Goal: Information Seeking & Learning: Compare options

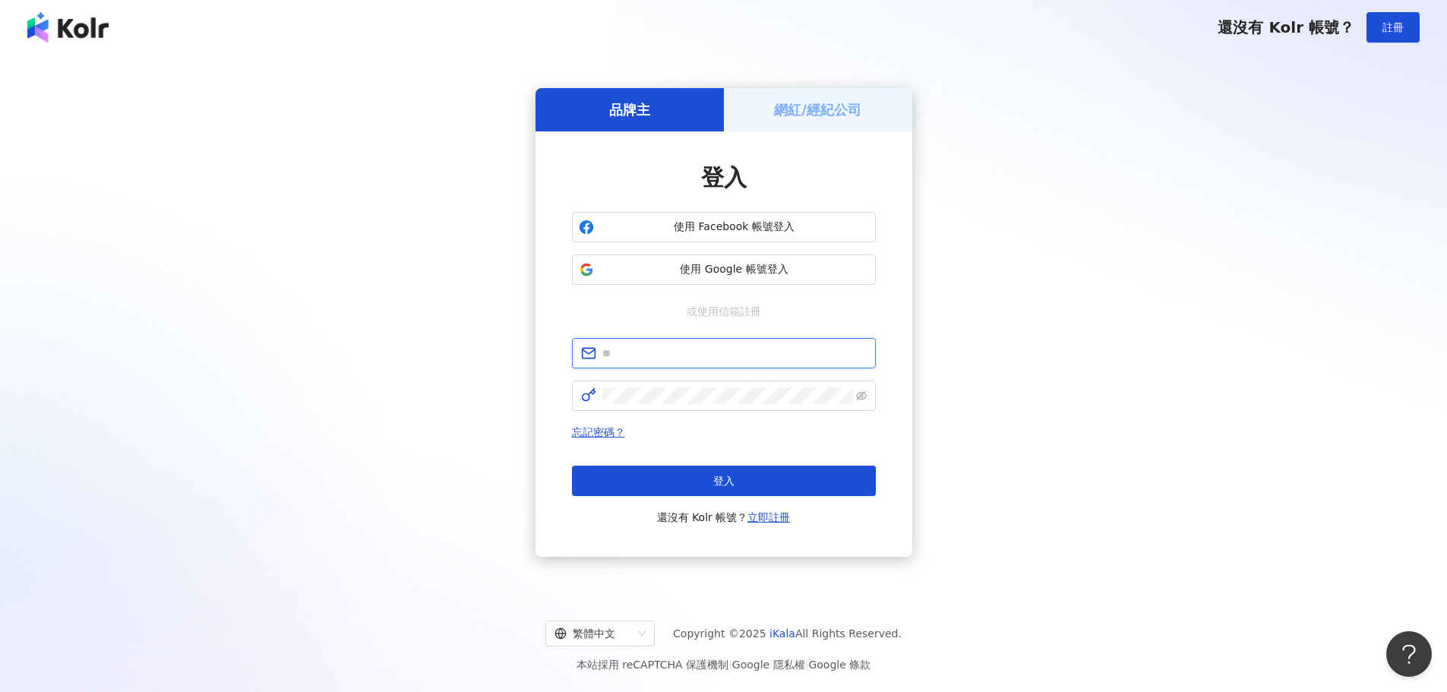
click at [733, 352] on input "text" at bounding box center [734, 353] width 264 height 17
type input "**********"
click button "登入" at bounding box center [724, 481] width 304 height 30
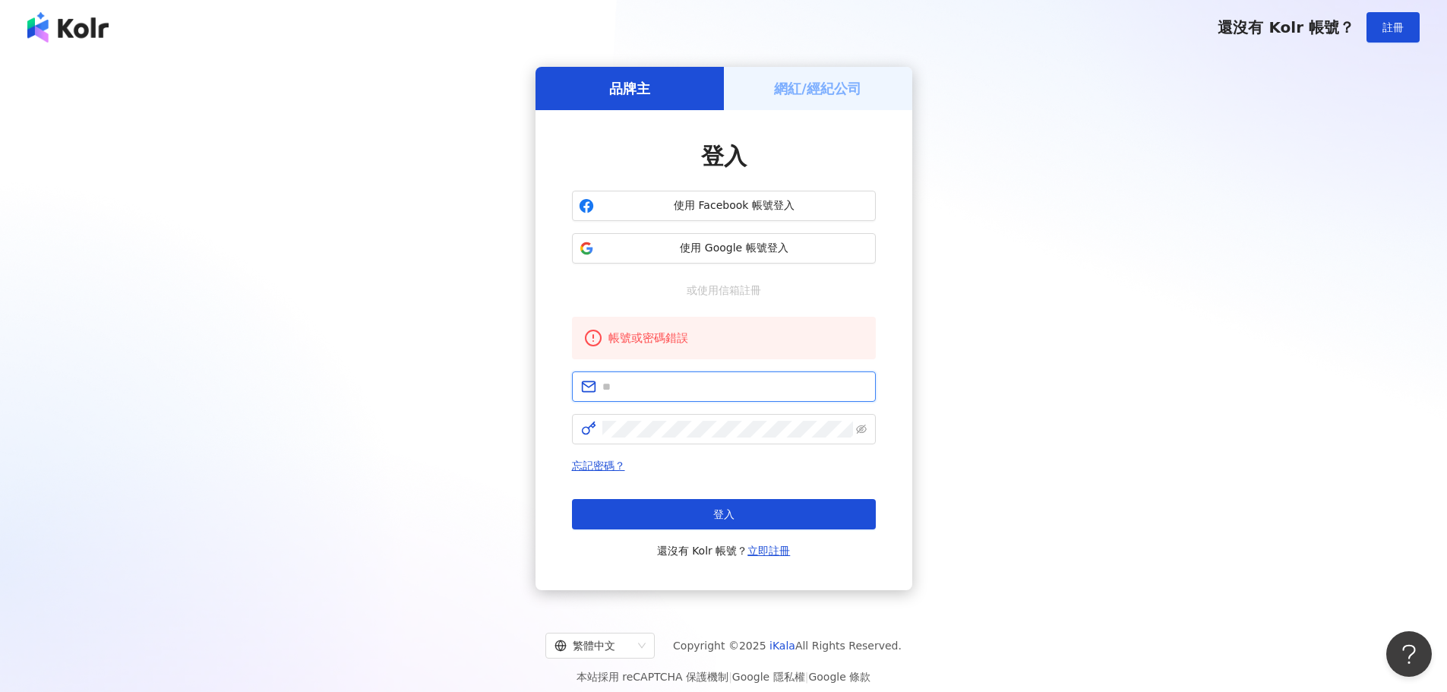
drag, startPoint x: 720, startPoint y: 406, endPoint x: 725, endPoint y: 388, distance: 18.3
click at [725, 388] on input "text" at bounding box center [734, 386] width 264 height 17
type input "**********"
click button "登入" at bounding box center [724, 514] width 304 height 30
click at [661, 387] on input "text" at bounding box center [734, 386] width 264 height 17
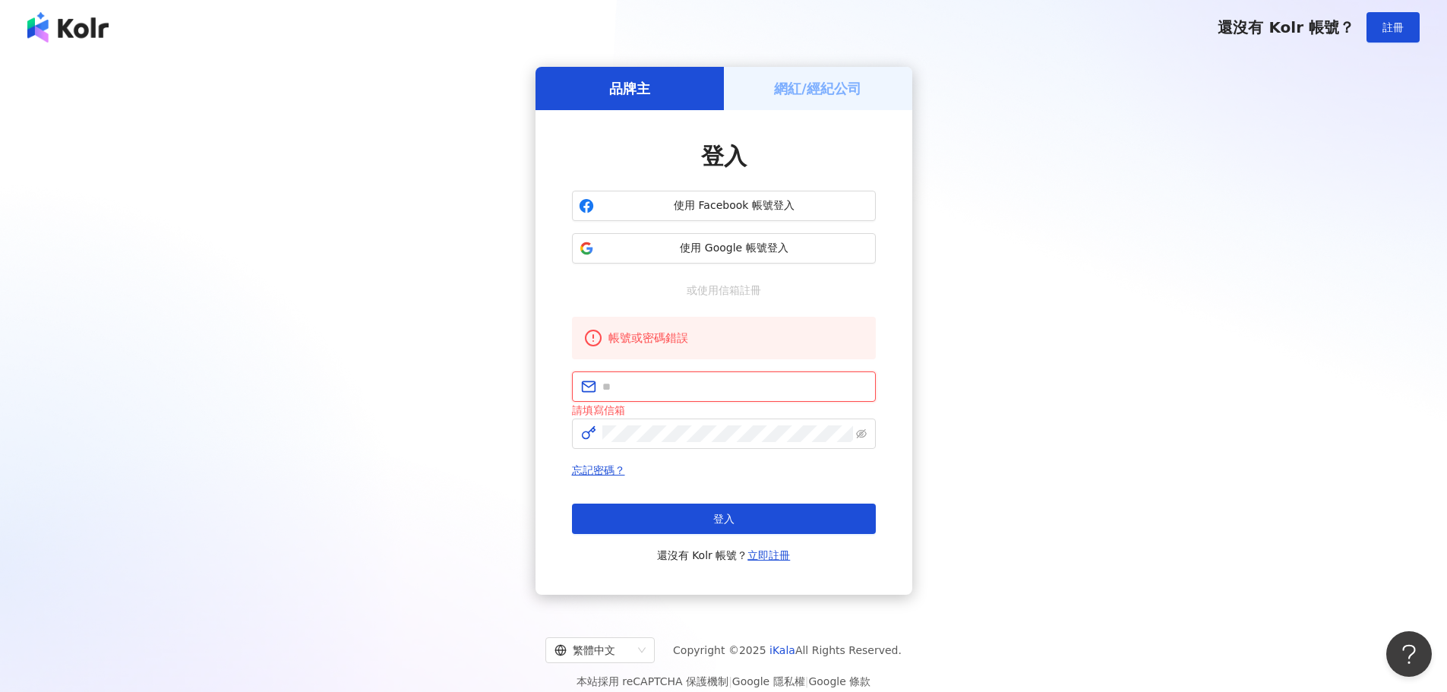
click at [698, 381] on input "text" at bounding box center [734, 386] width 264 height 17
type input "**********"
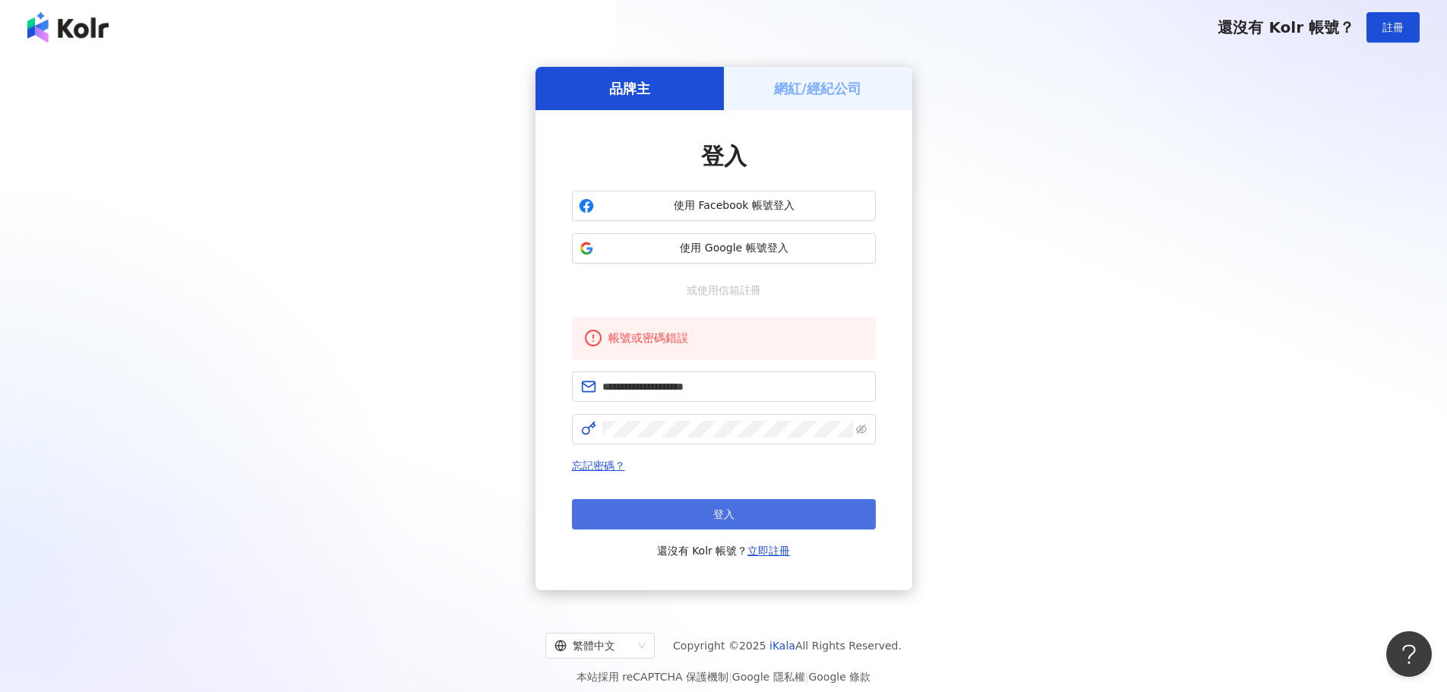
click at [731, 519] on span "登入" at bounding box center [723, 514] width 21 height 12
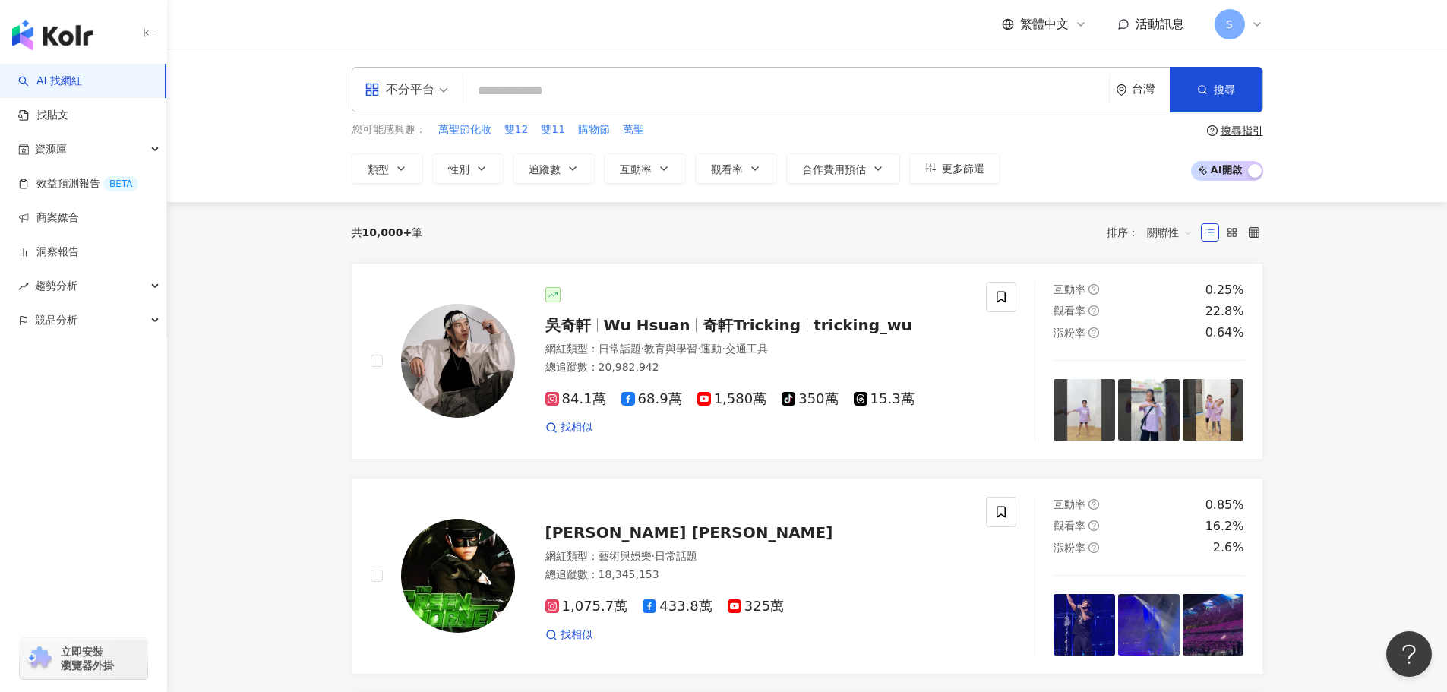
click at [579, 101] on input "search" at bounding box center [785, 91] width 633 height 29
drag, startPoint x: 82, startPoint y: 216, endPoint x: 149, endPoint y: 231, distance: 68.4
click at [79, 216] on link "商案媒合" at bounding box center [48, 217] width 61 height 15
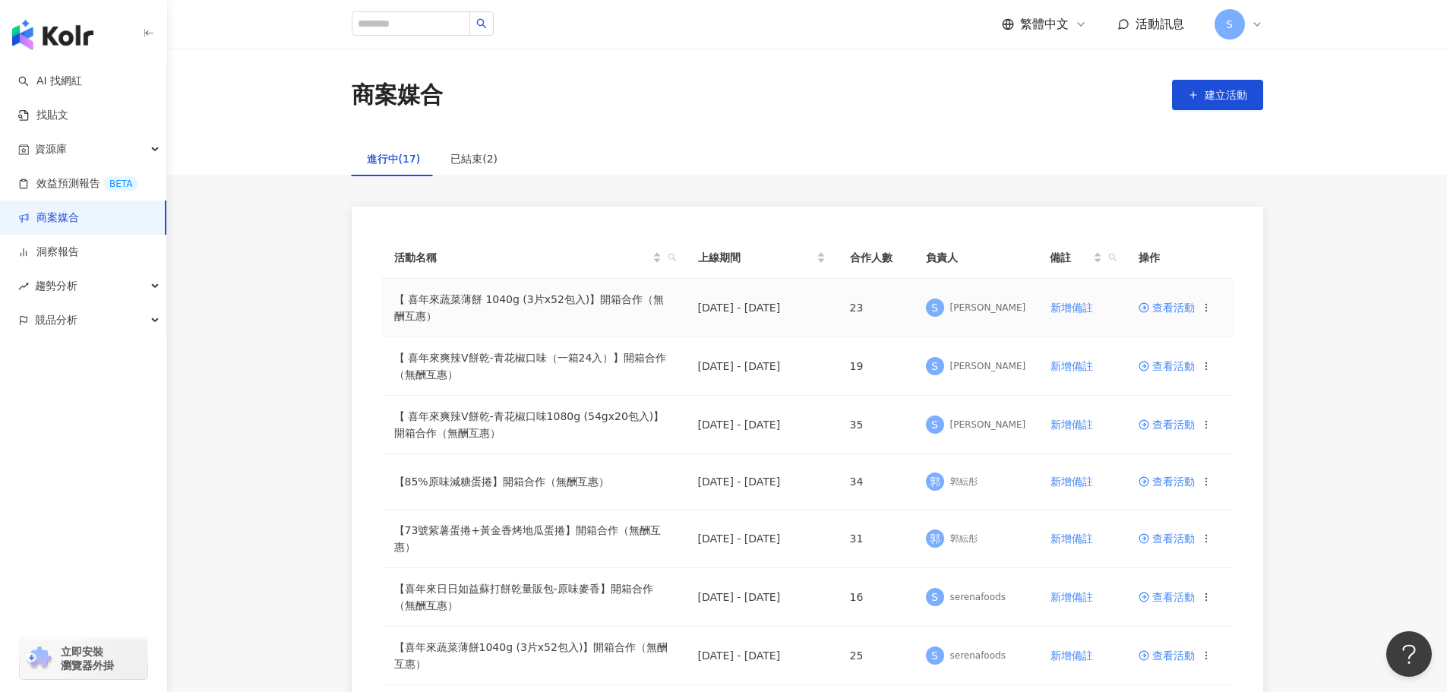
click at [1171, 312] on span "查看活動" at bounding box center [1166, 307] width 56 height 11
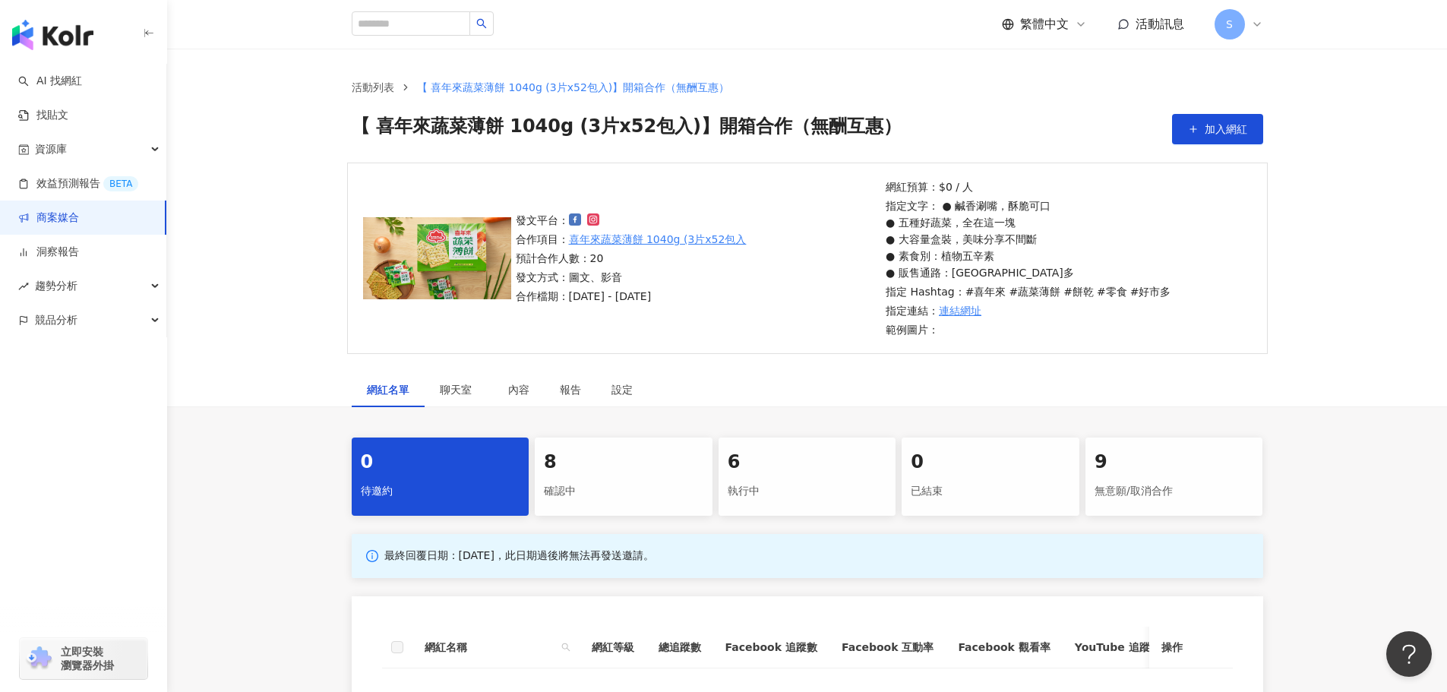
scroll to position [228, 0]
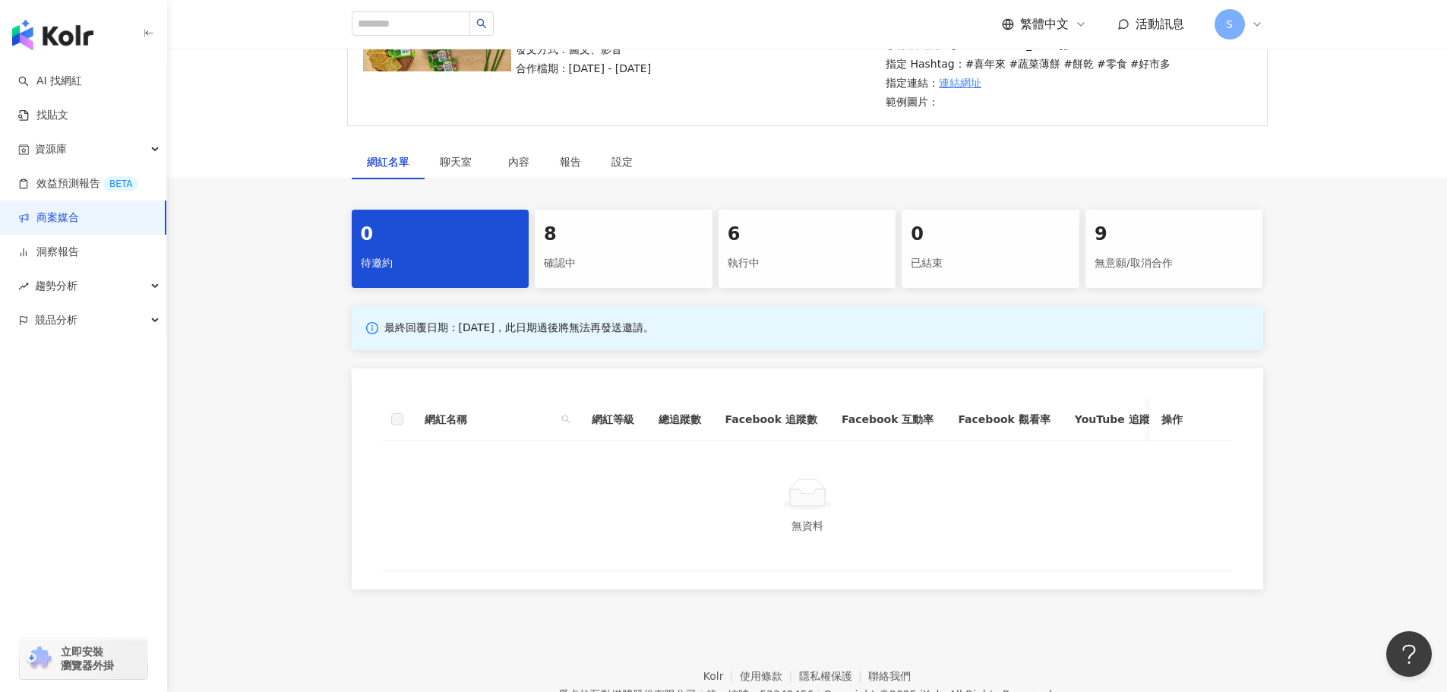
click at [645, 261] on div "確認中" at bounding box center [623, 264] width 159 height 26
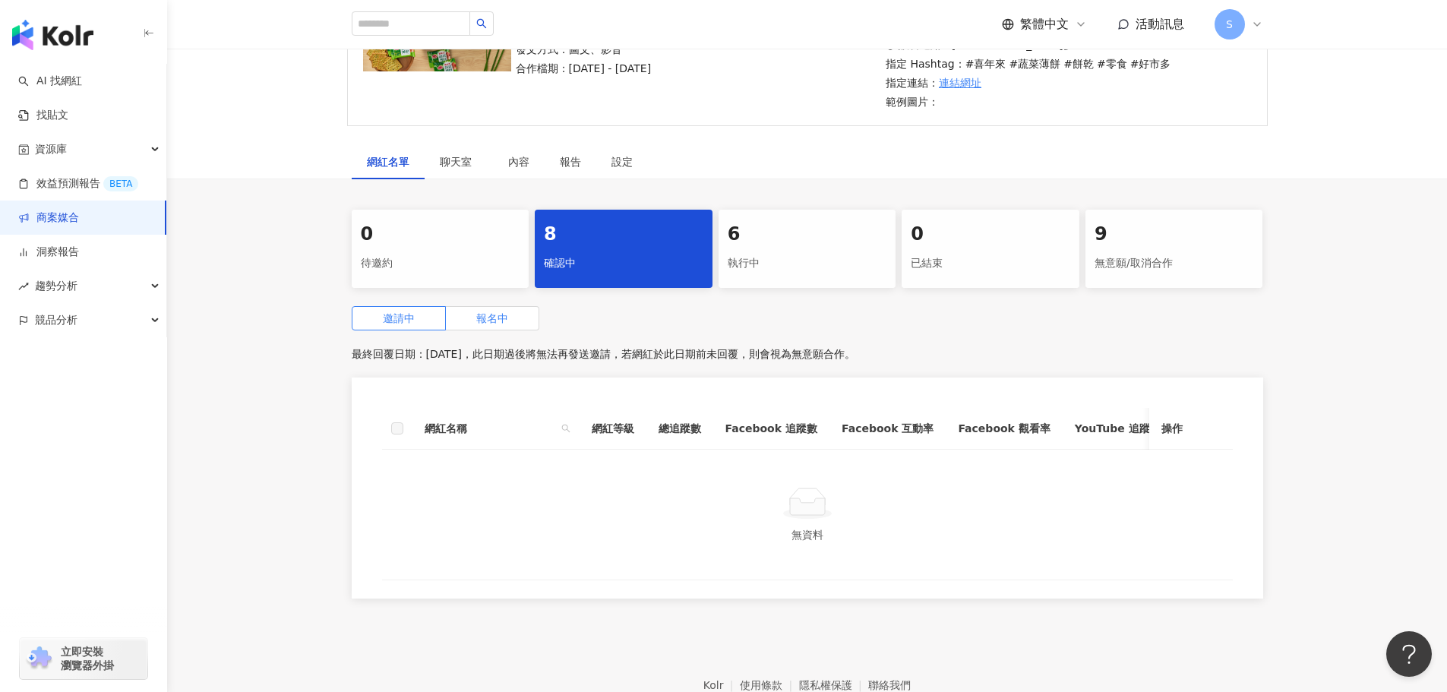
click at [527, 320] on label "報名中" at bounding box center [492, 318] width 93 height 24
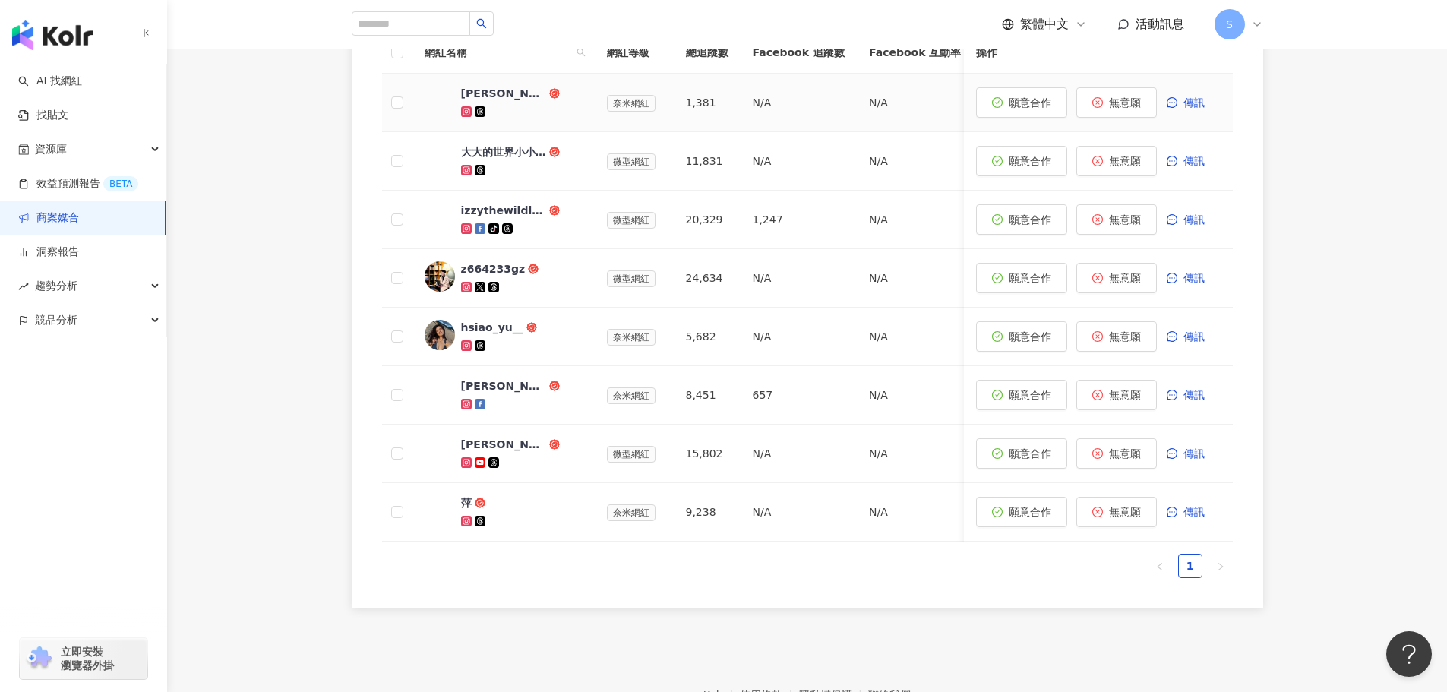
scroll to position [608, 0]
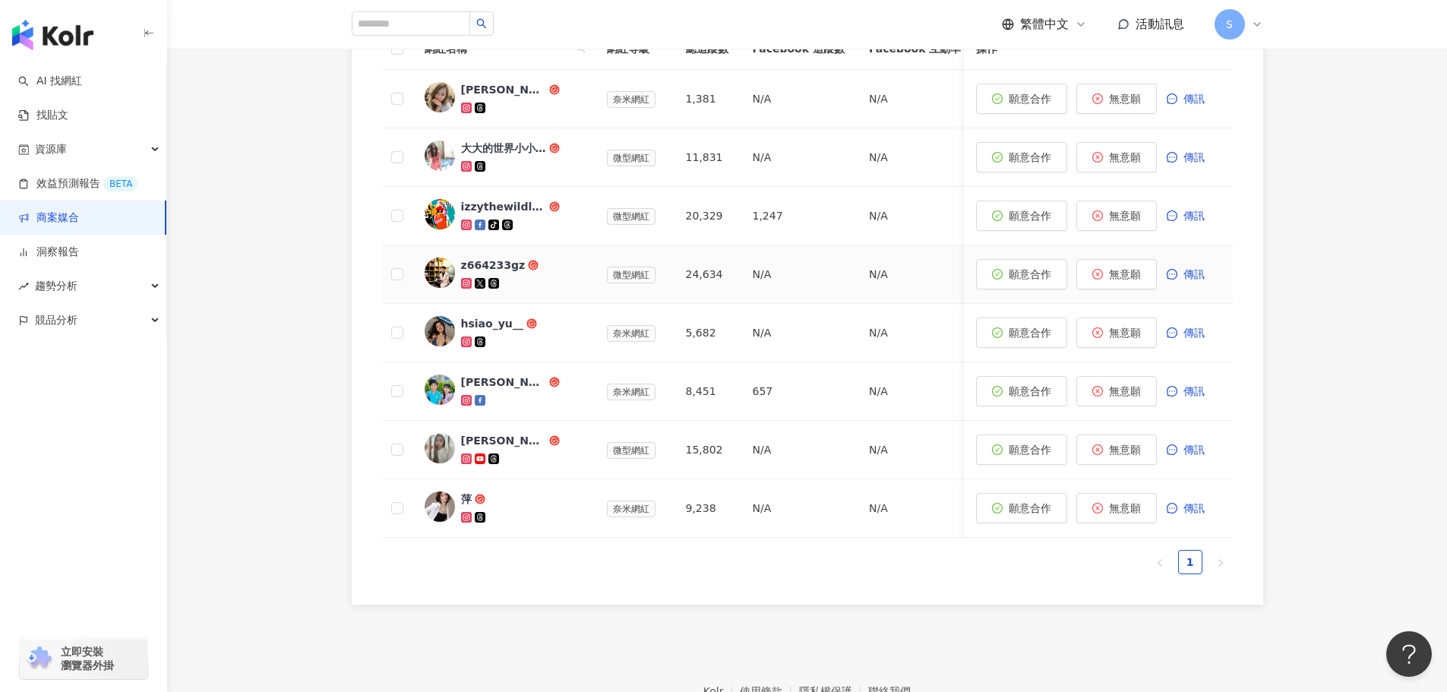
click at [489, 265] on div "z664233gz" at bounding box center [493, 264] width 65 height 15
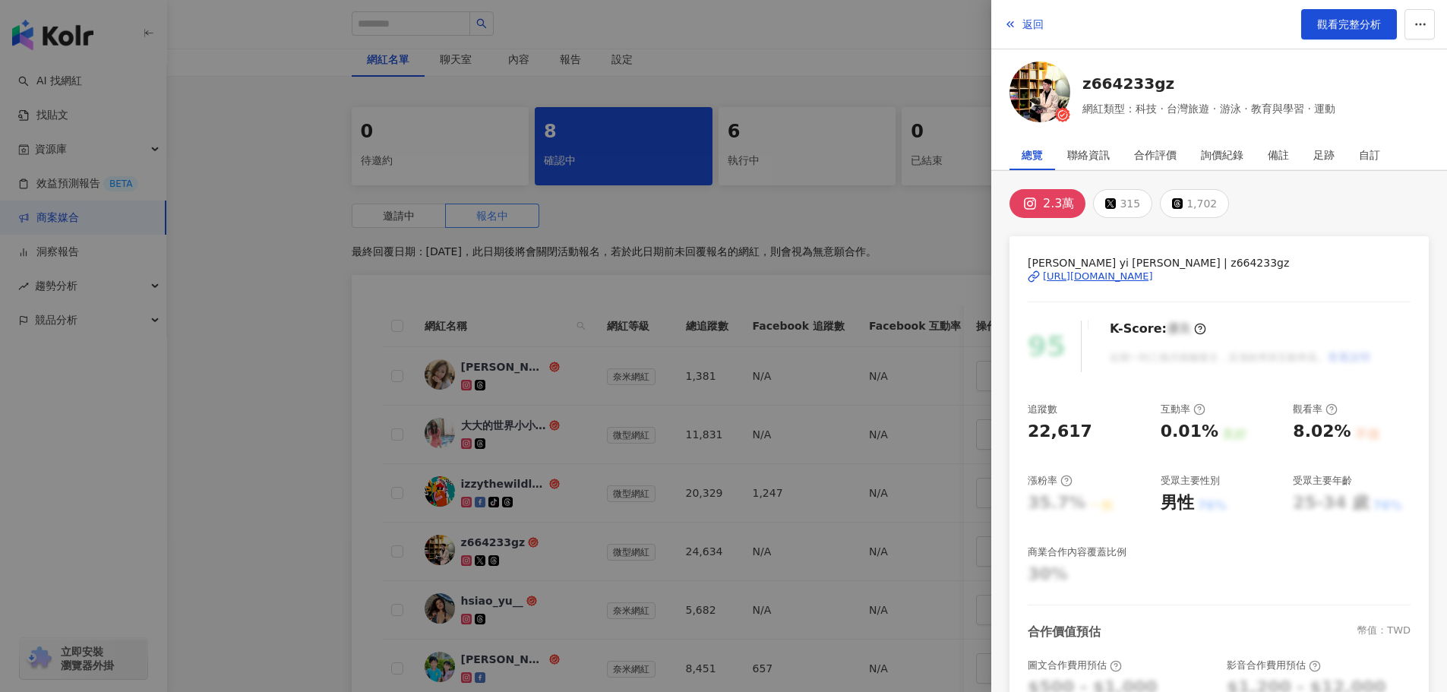
scroll to position [304, 0]
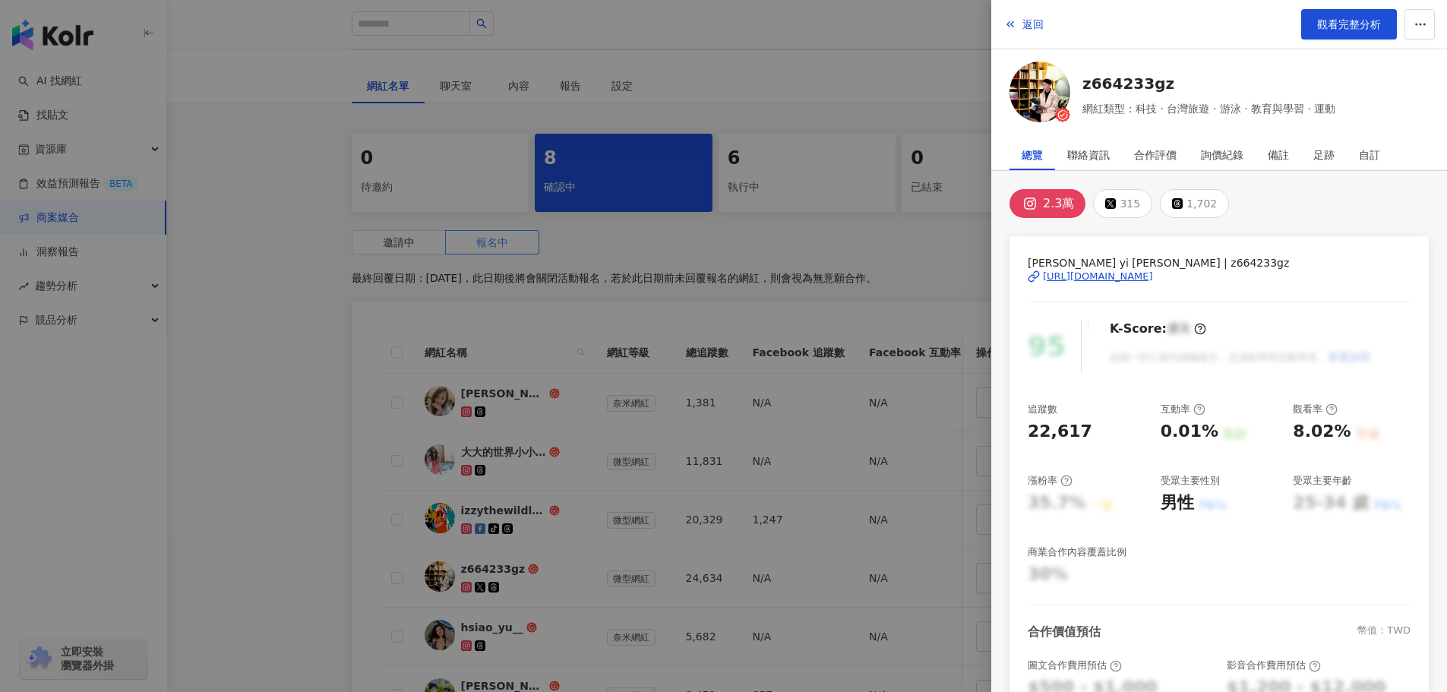
click at [927, 267] on div at bounding box center [723, 346] width 1447 height 692
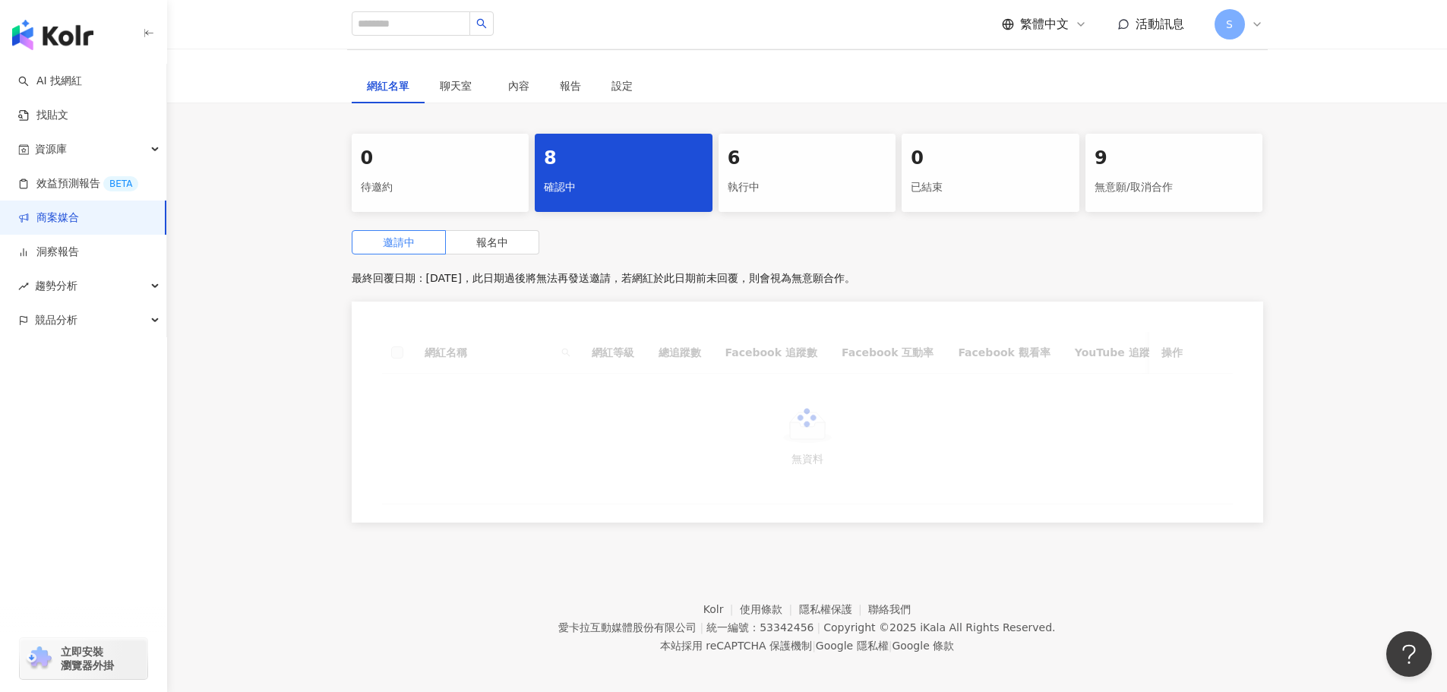
scroll to position [228, 0]
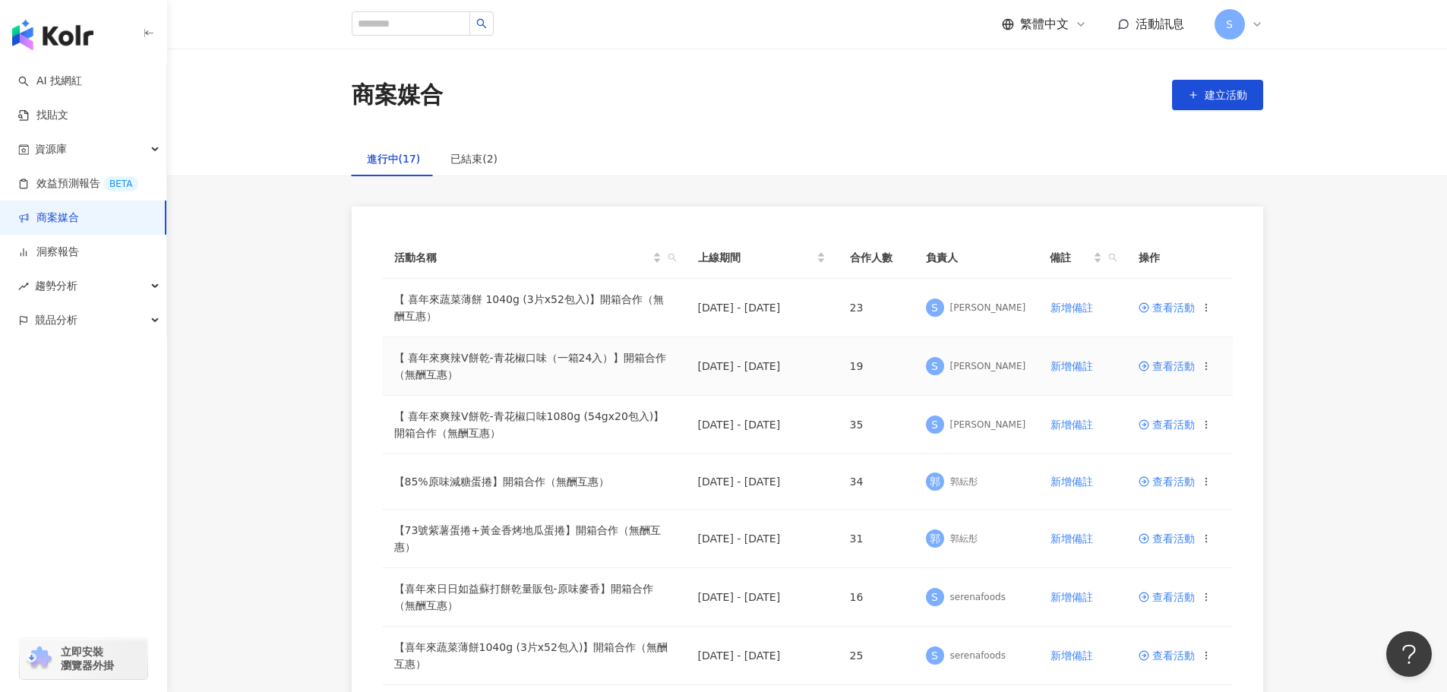
click at [1164, 370] on span "查看活動" at bounding box center [1166, 366] width 56 height 11
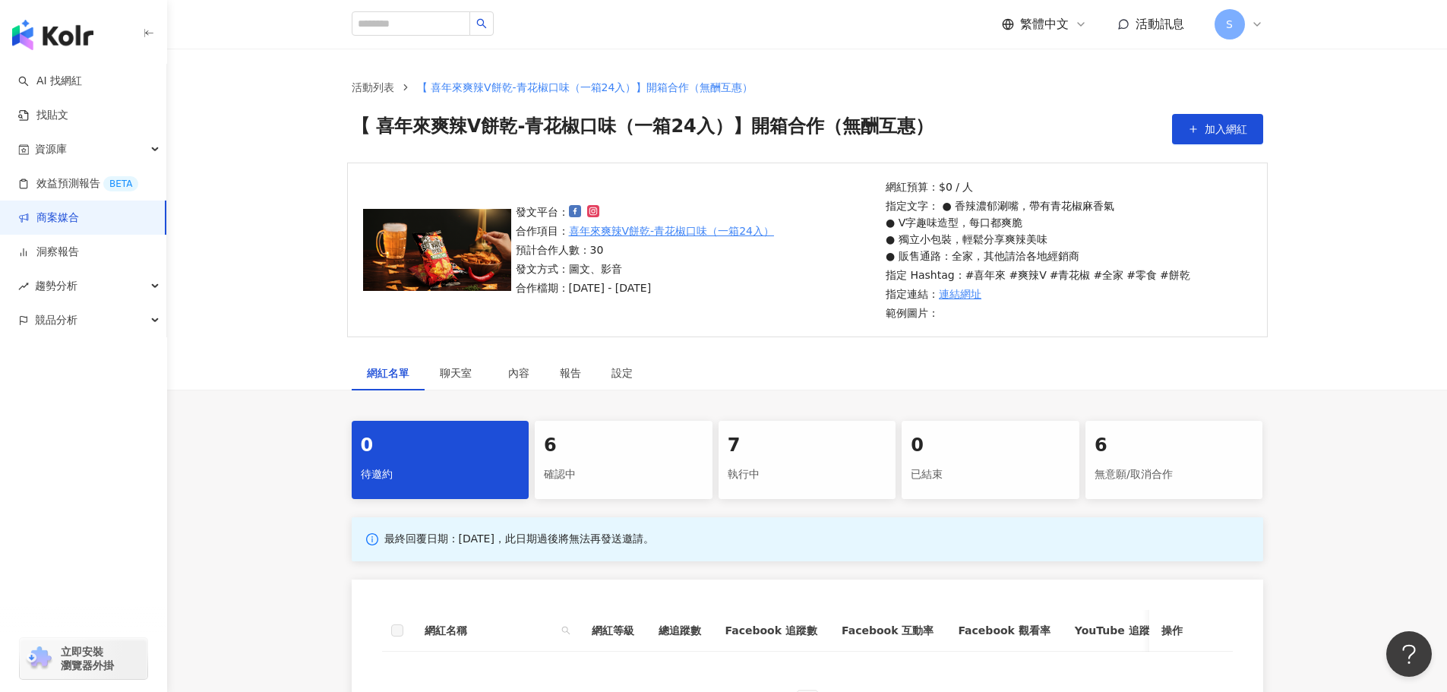
click at [637, 465] on div "確認中" at bounding box center [623, 475] width 159 height 26
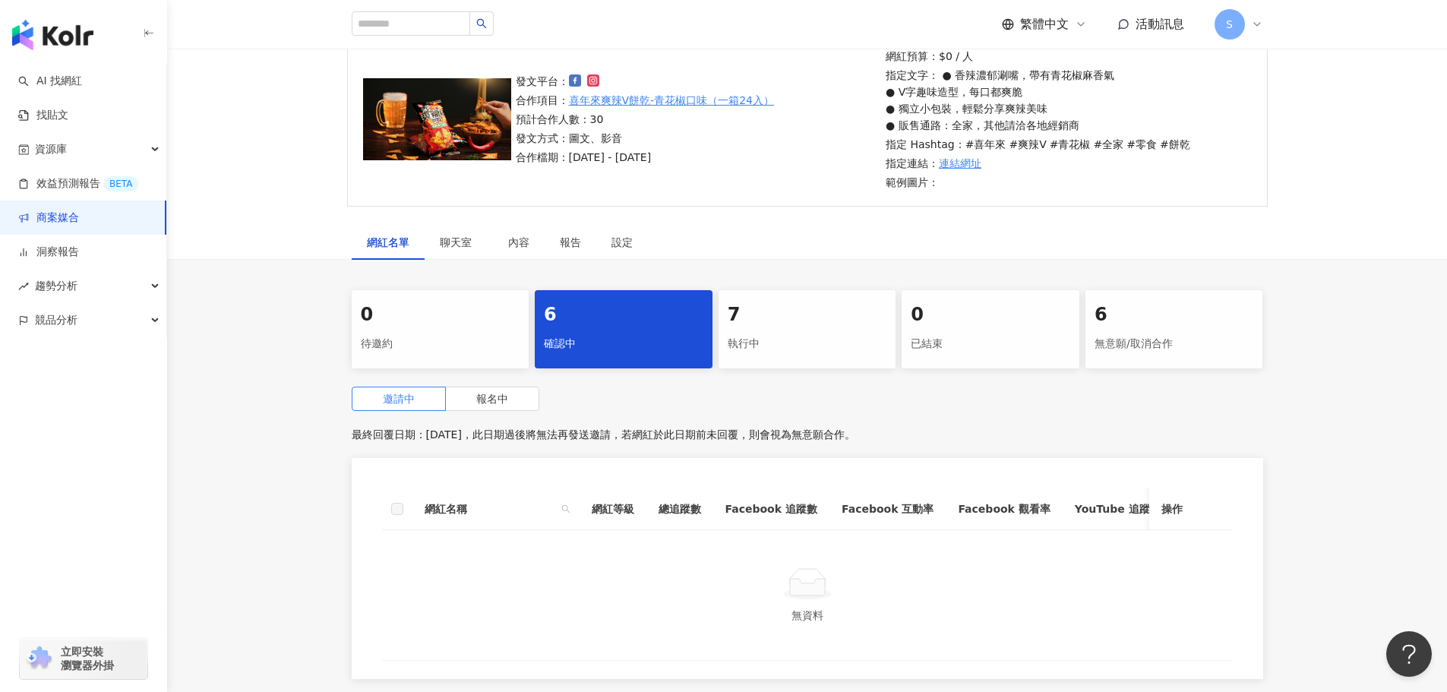
scroll to position [307, 0]
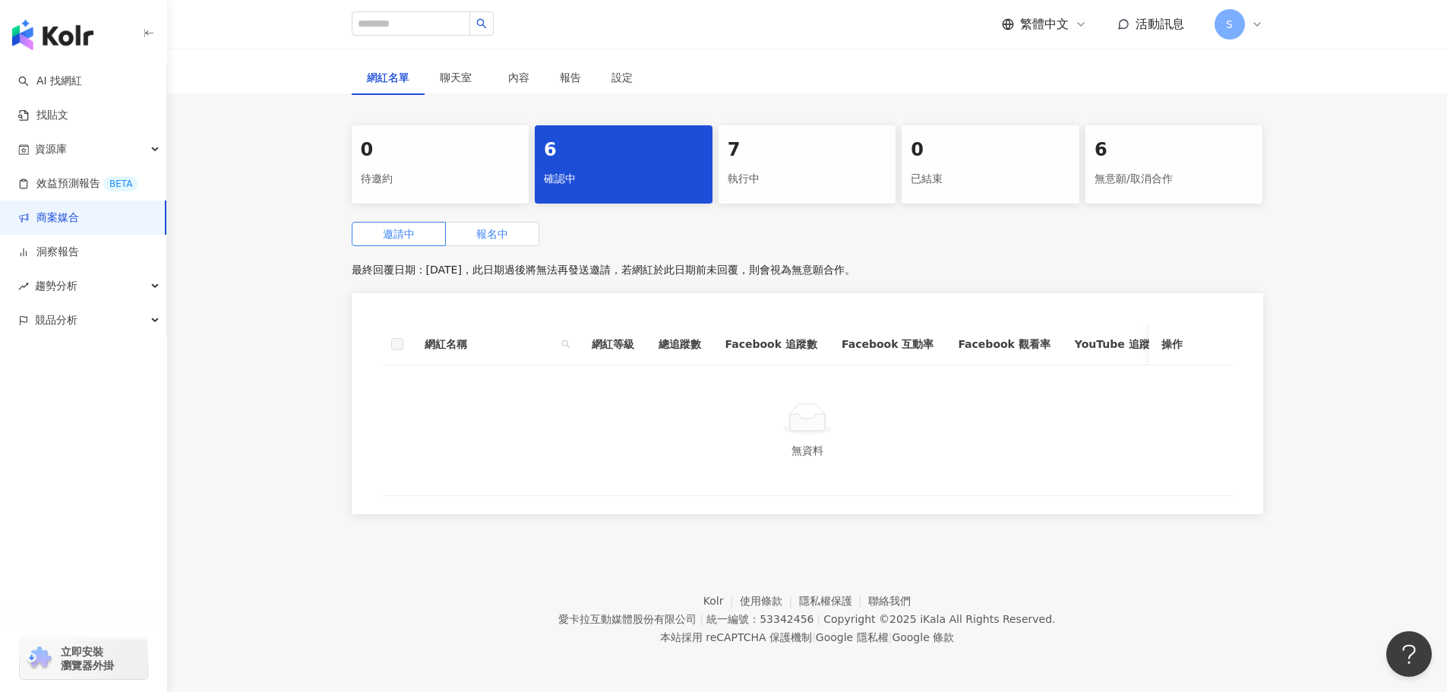
click at [473, 222] on label "報名中" at bounding box center [492, 234] width 93 height 24
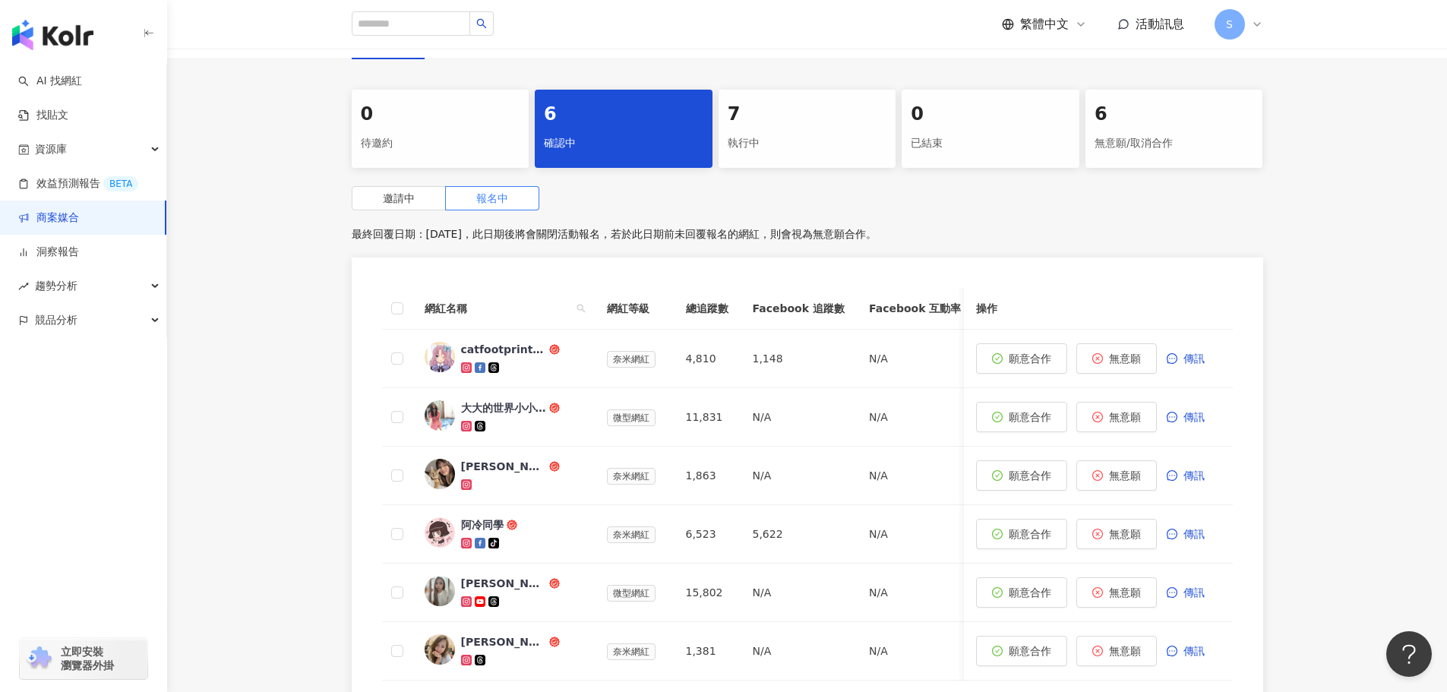
scroll to position [231, 0]
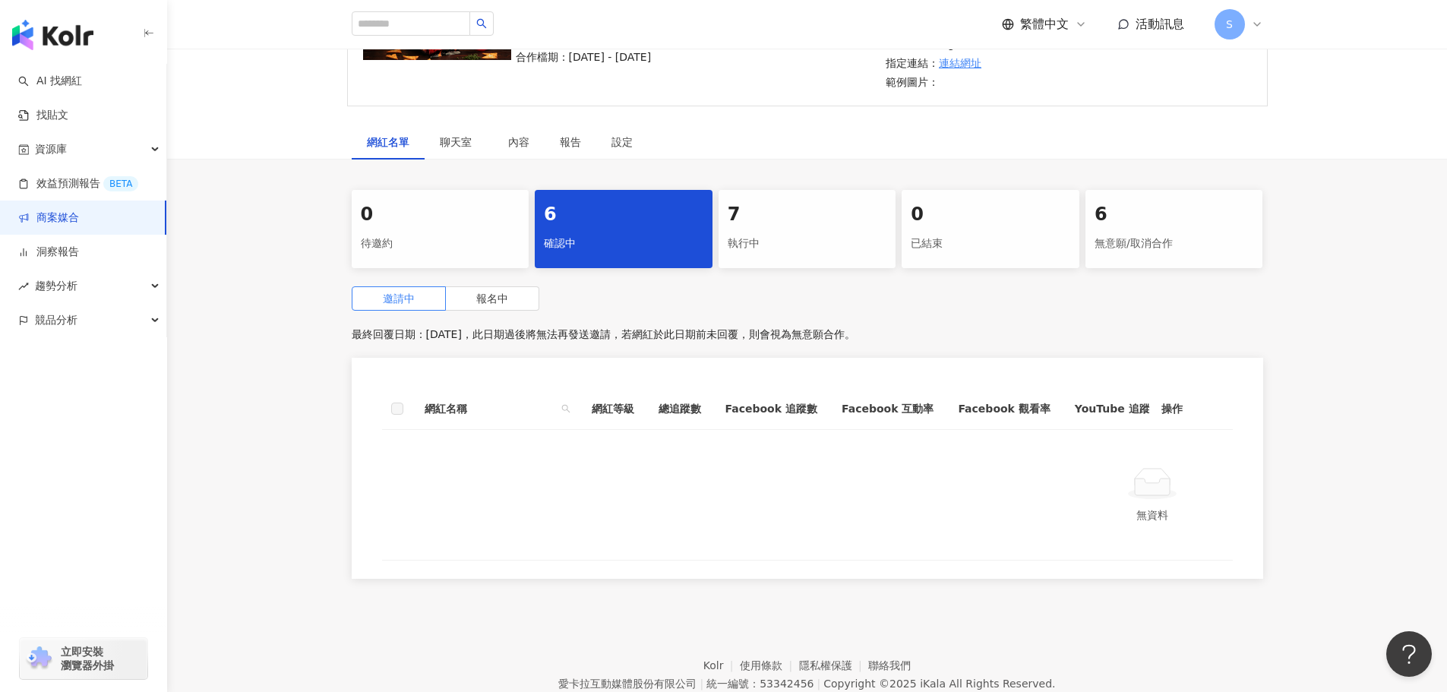
scroll to position [307, 0]
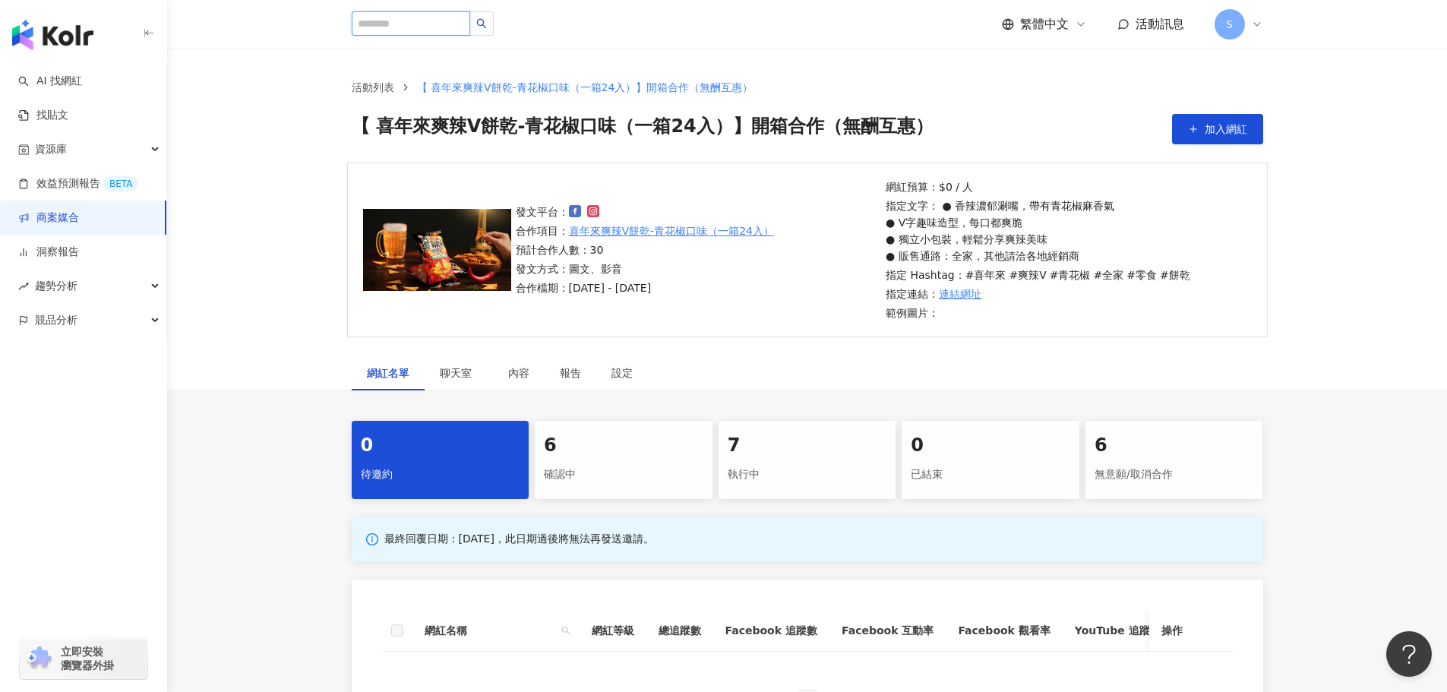
click at [430, 21] on input "search" at bounding box center [411, 23] width 118 height 24
click at [39, 108] on link "找貼文" at bounding box center [43, 115] width 50 height 15
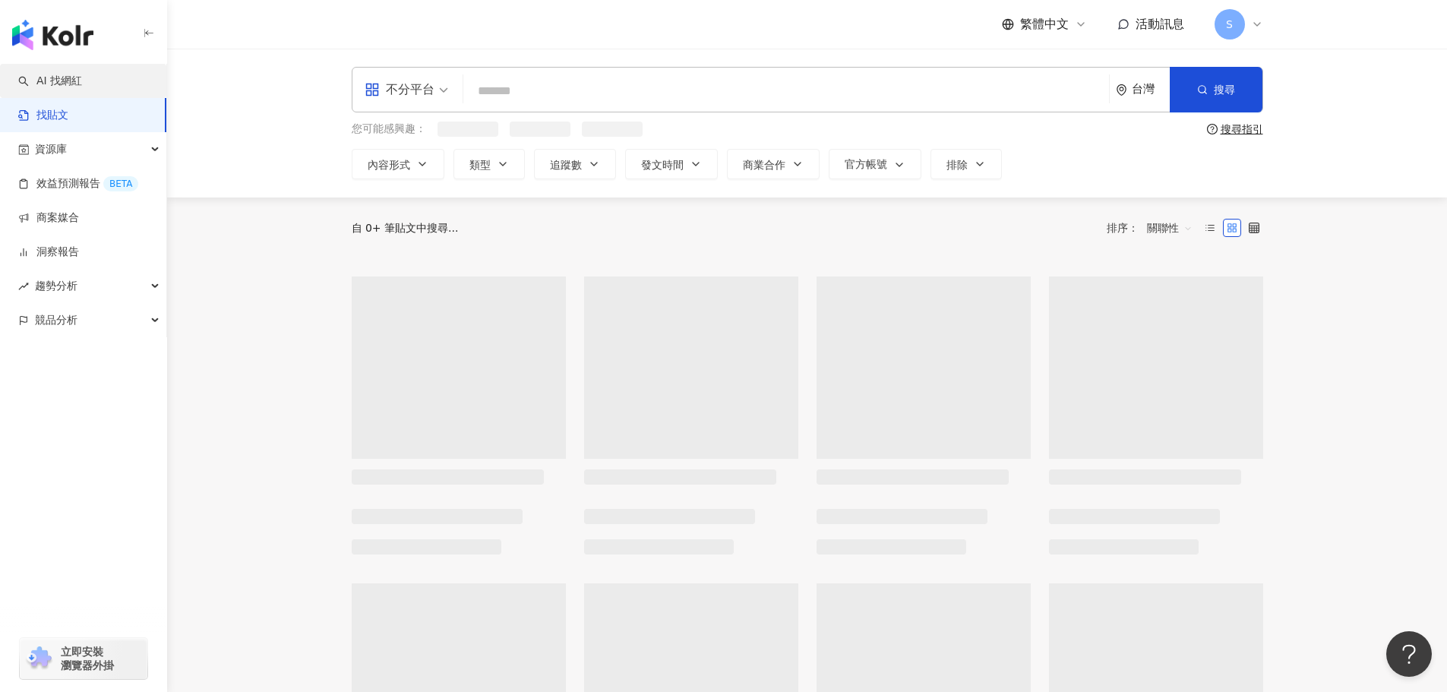
click at [71, 79] on link "AI 找網紅" at bounding box center [50, 81] width 64 height 15
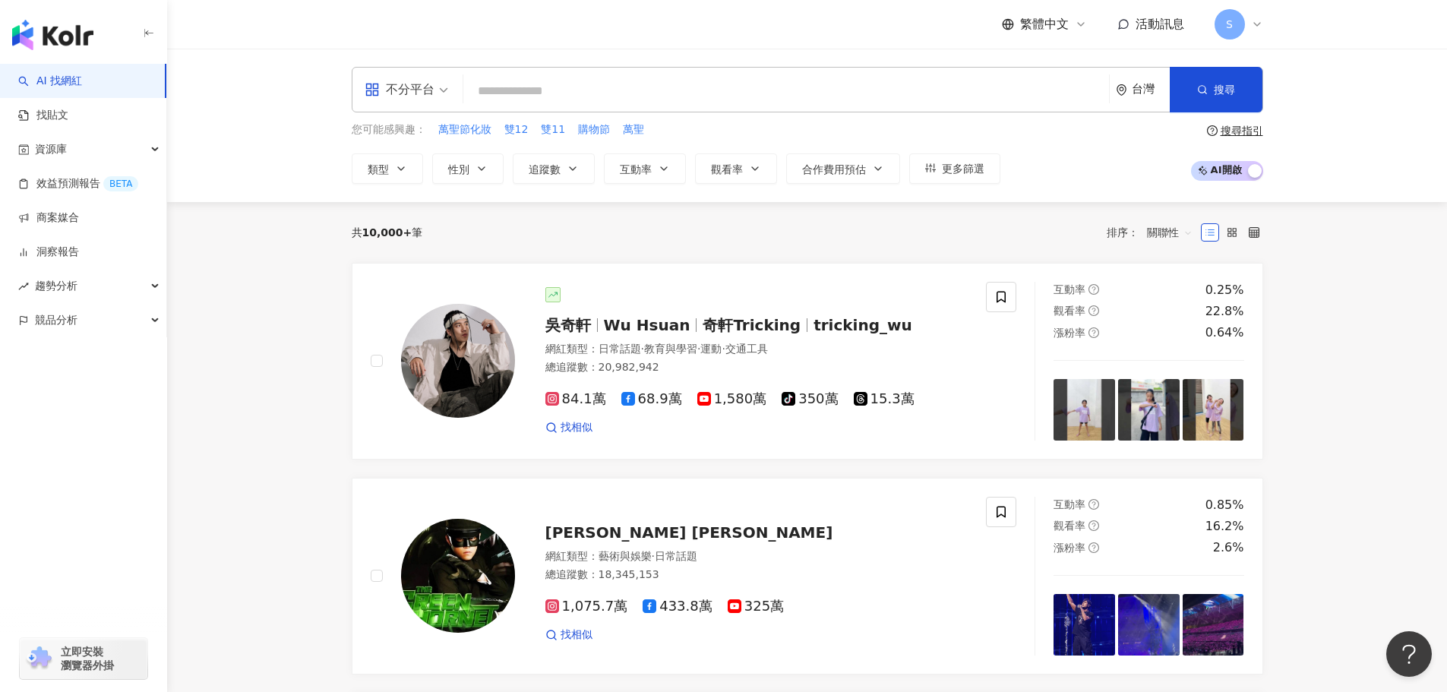
click at [510, 81] on input "search" at bounding box center [785, 91] width 633 height 29
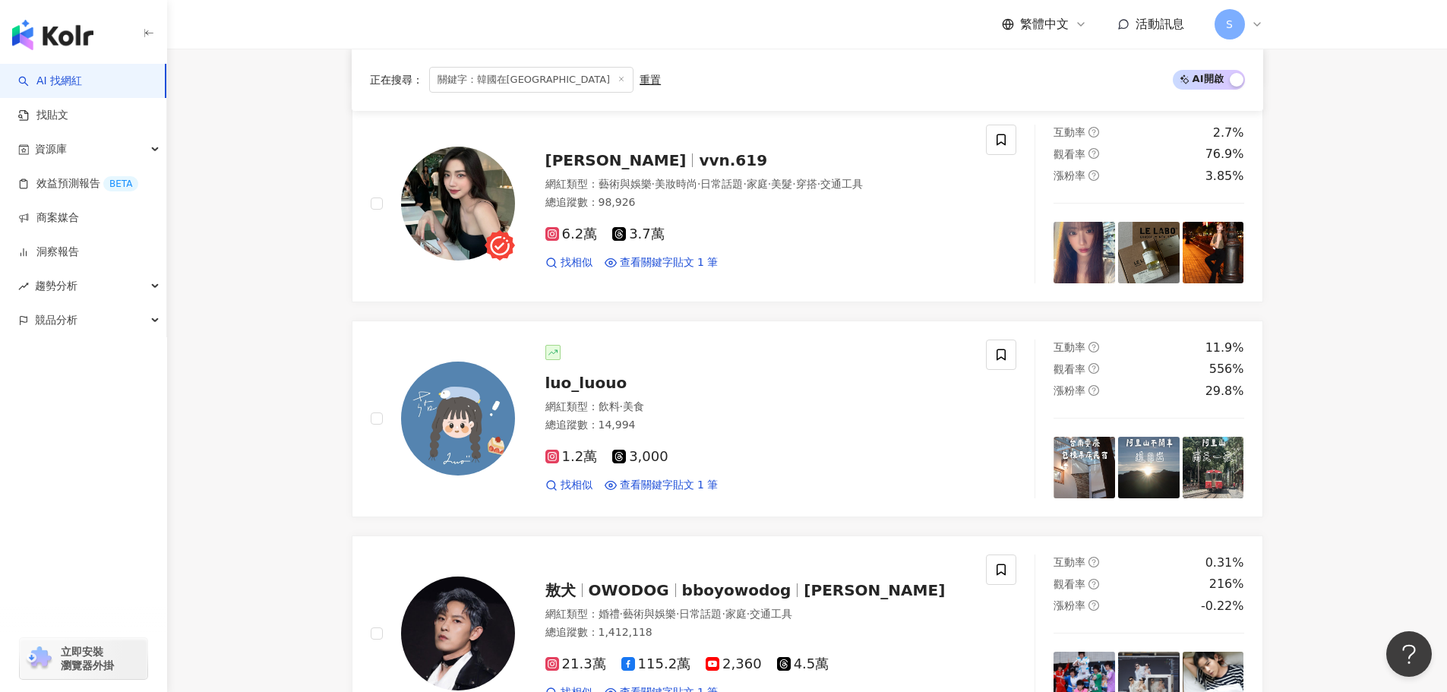
scroll to position [442, 0]
click at [567, 158] on span "魏若安 Vivian" at bounding box center [615, 159] width 141 height 18
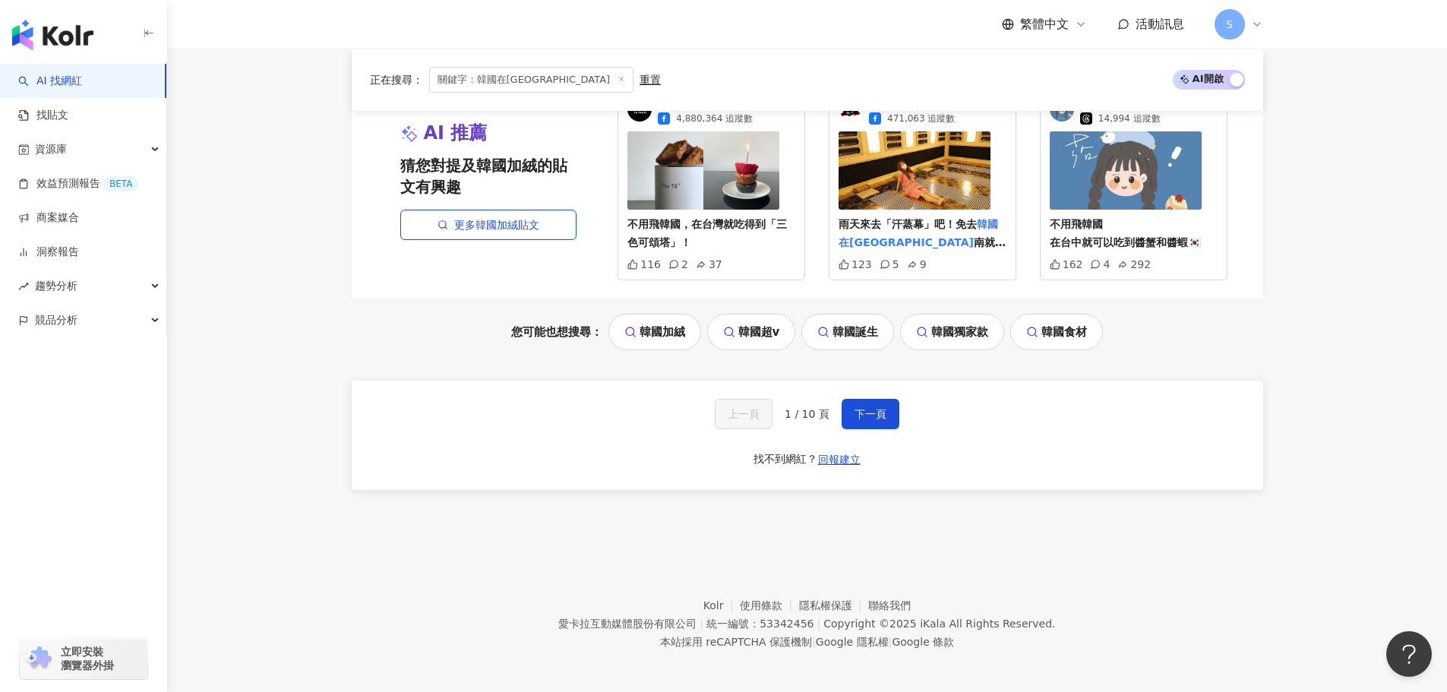
scroll to position [2865, 0]
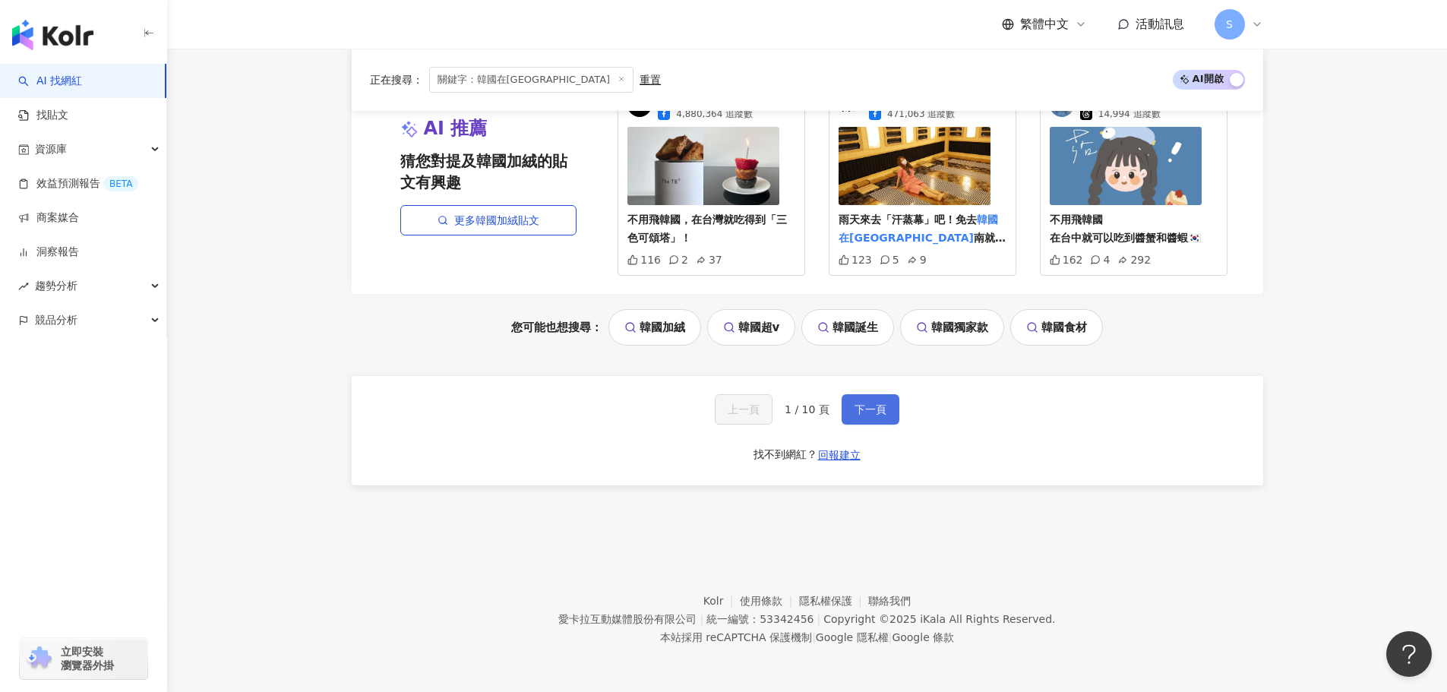
click at [854, 406] on span "下一頁" at bounding box center [870, 409] width 32 height 12
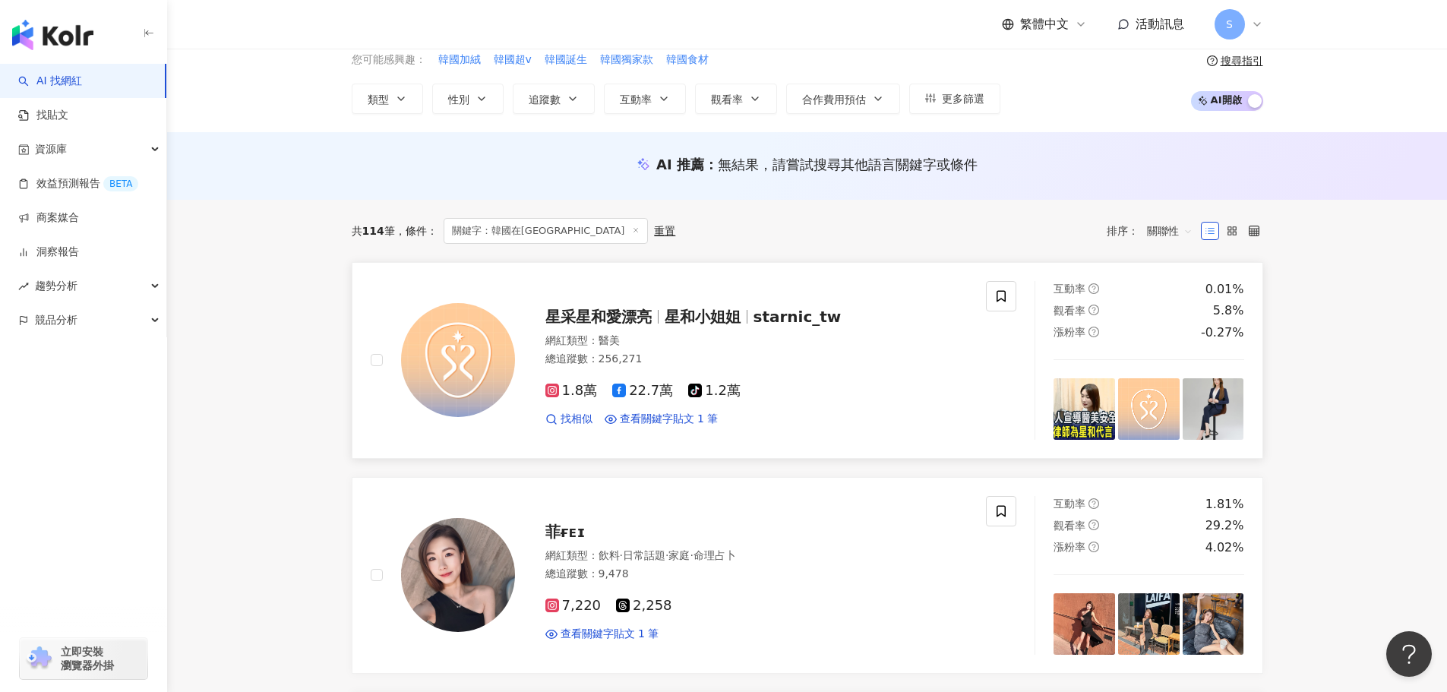
scroll to position [0, 0]
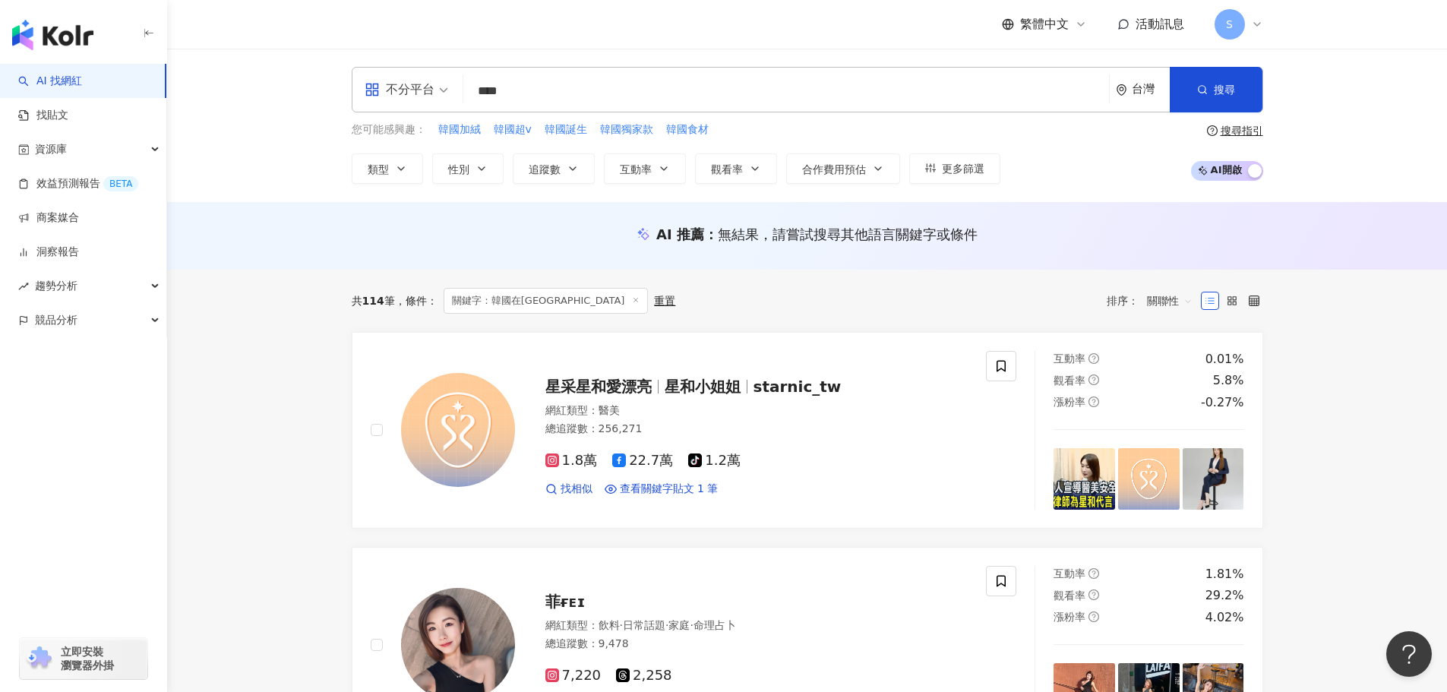
click at [548, 103] on input "****" at bounding box center [785, 91] width 633 height 29
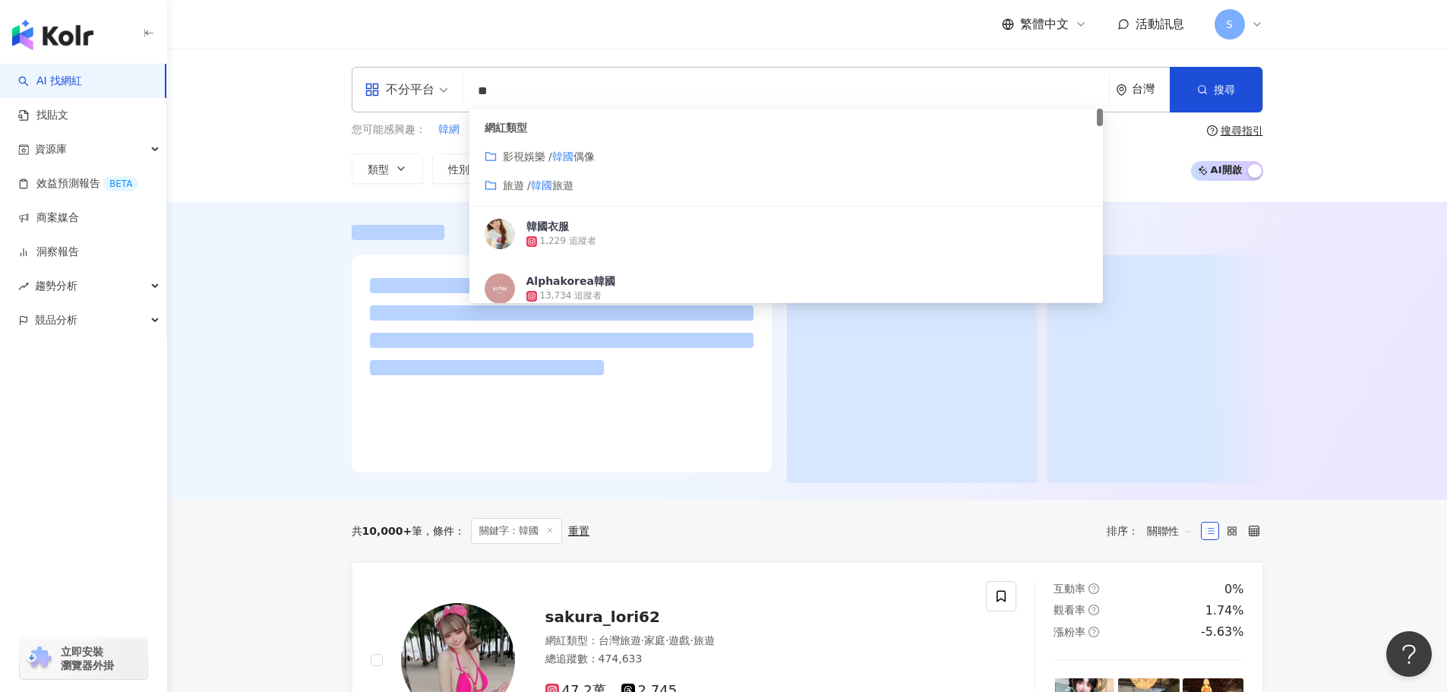
type input "**"
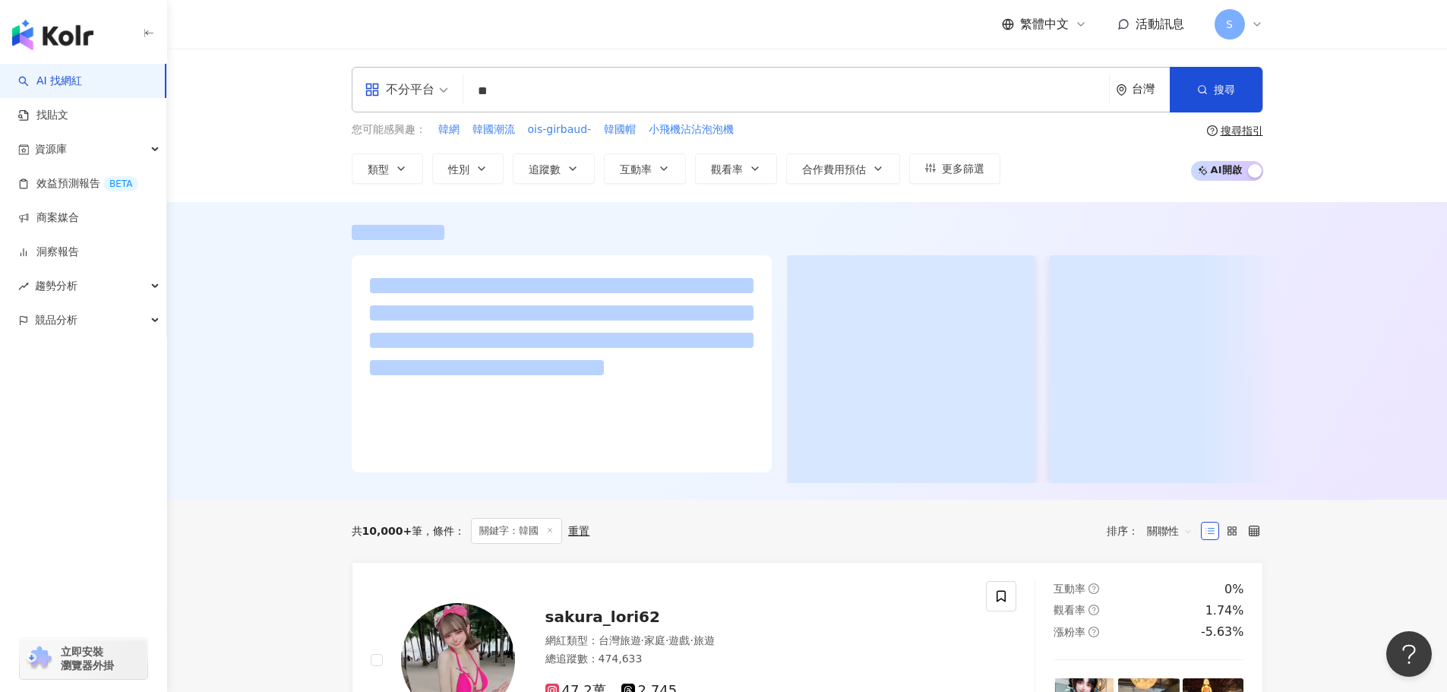
click at [273, 258] on div at bounding box center [807, 351] width 1280 height 298
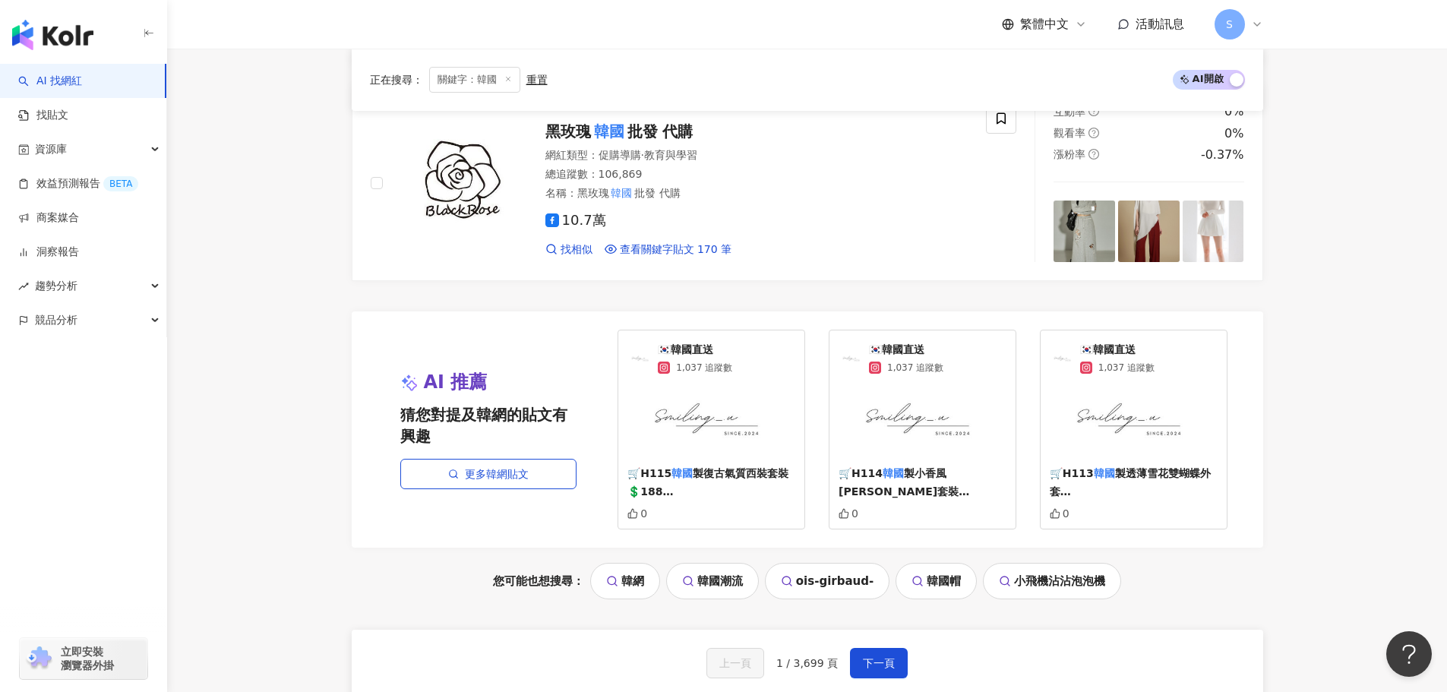
scroll to position [3179, 0]
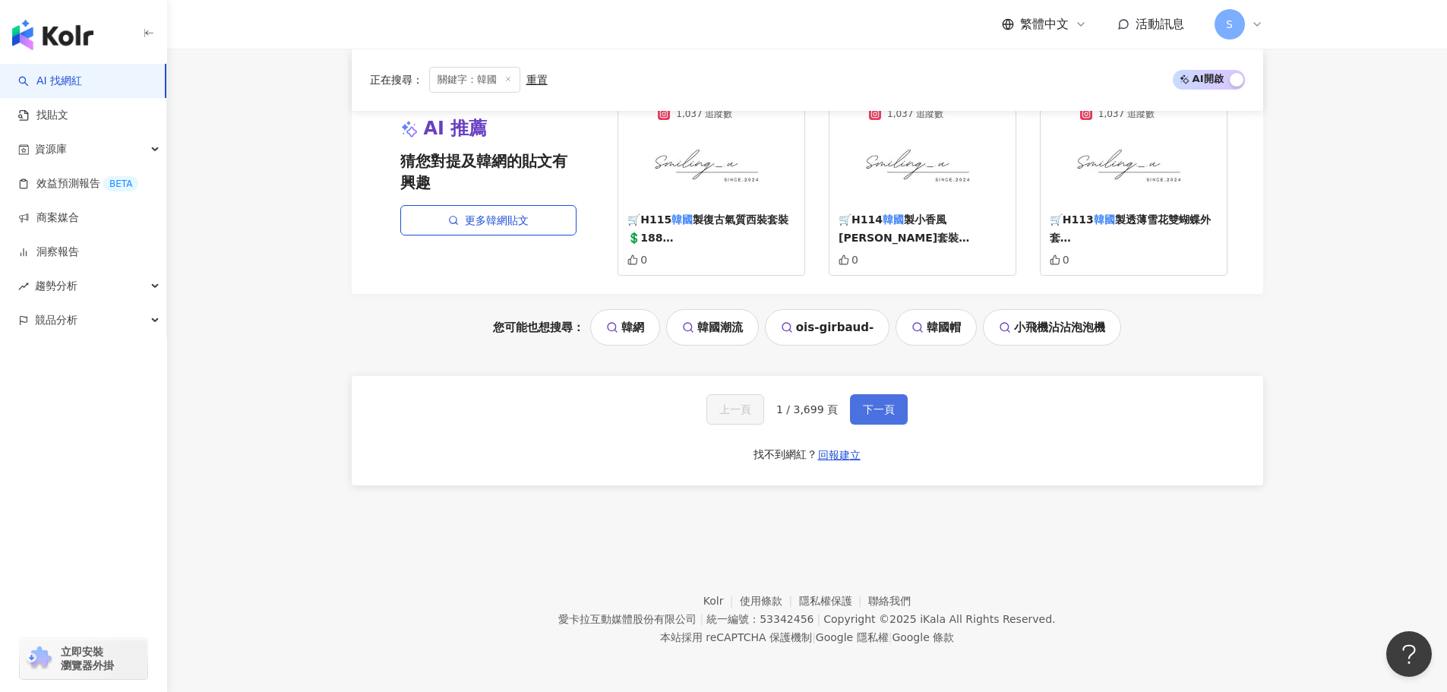
click at [882, 415] on span "下一頁" at bounding box center [879, 409] width 32 height 12
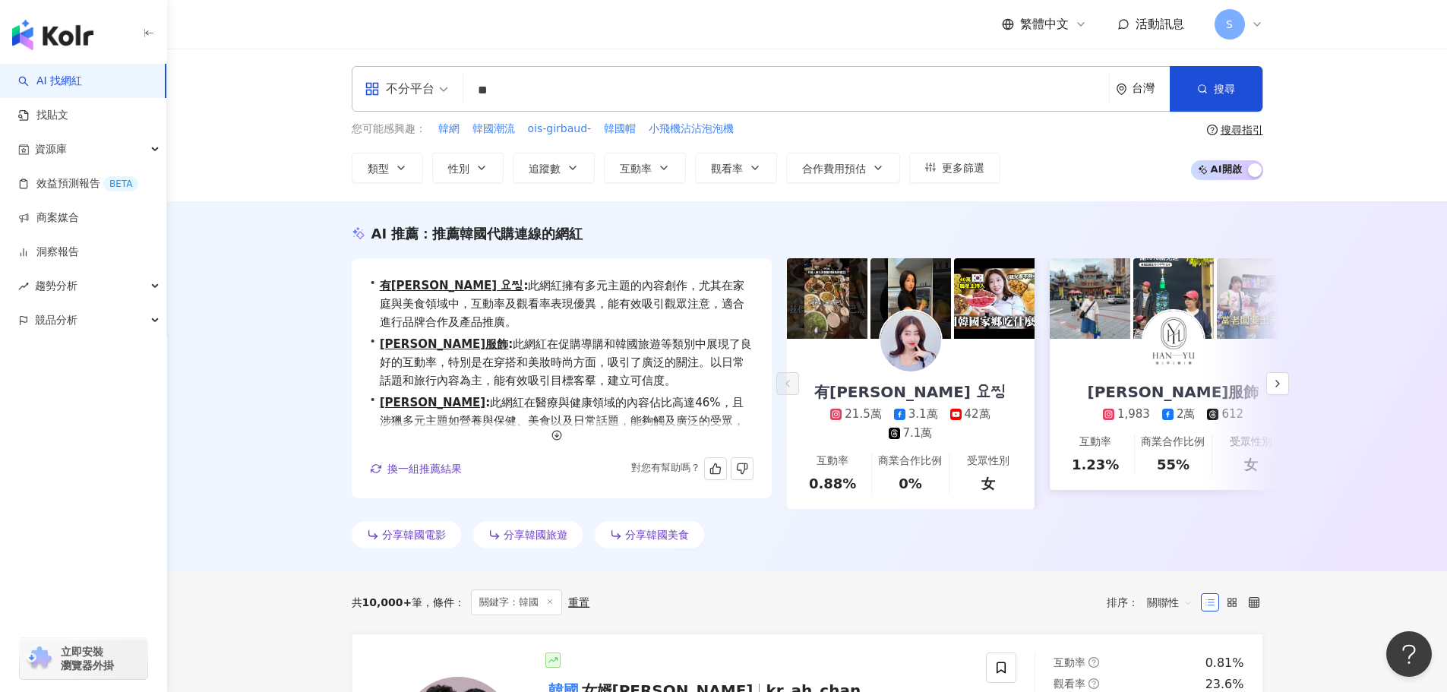
scroll to position [0, 0]
click at [472, 173] on button "性別" at bounding box center [467, 168] width 71 height 30
click at [385, 163] on button "類型" at bounding box center [387, 168] width 71 height 30
click at [387, 165] on span "類型" at bounding box center [378, 169] width 21 height 12
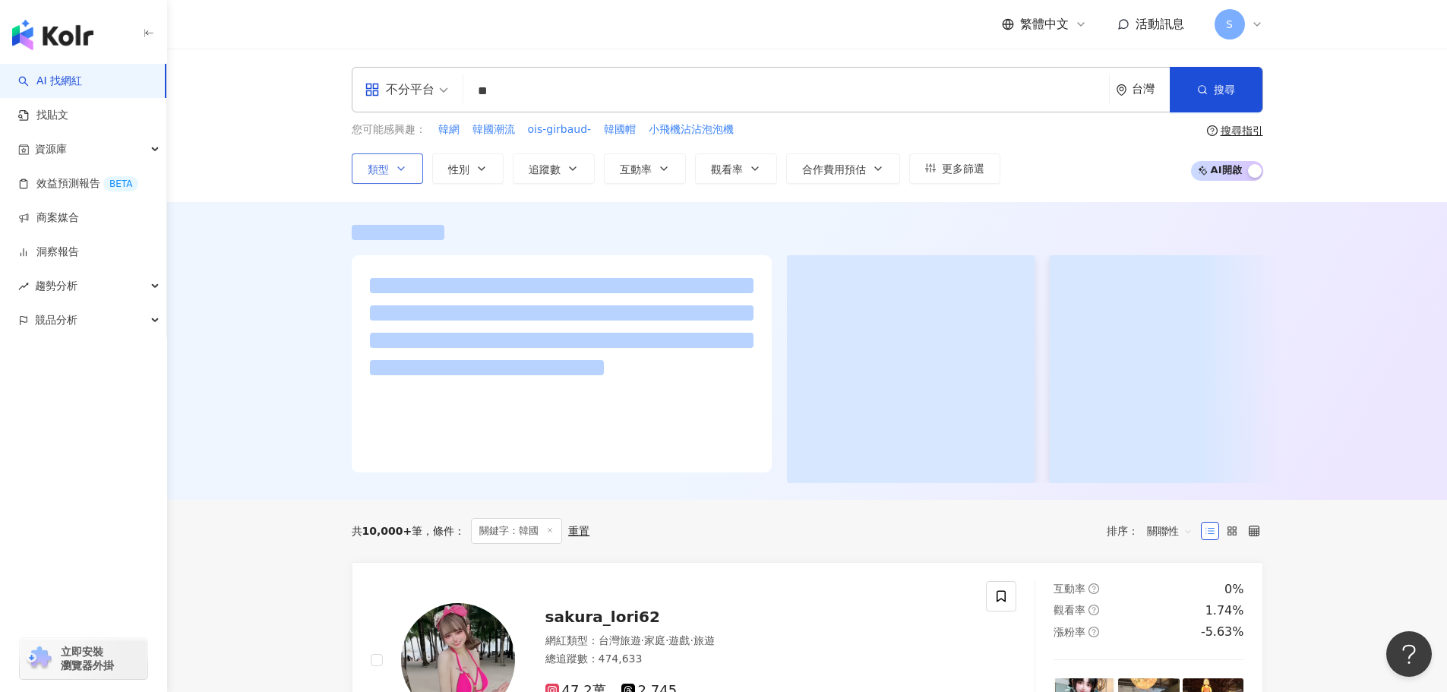
click at [397, 170] on icon "button" at bounding box center [401, 169] width 12 height 12
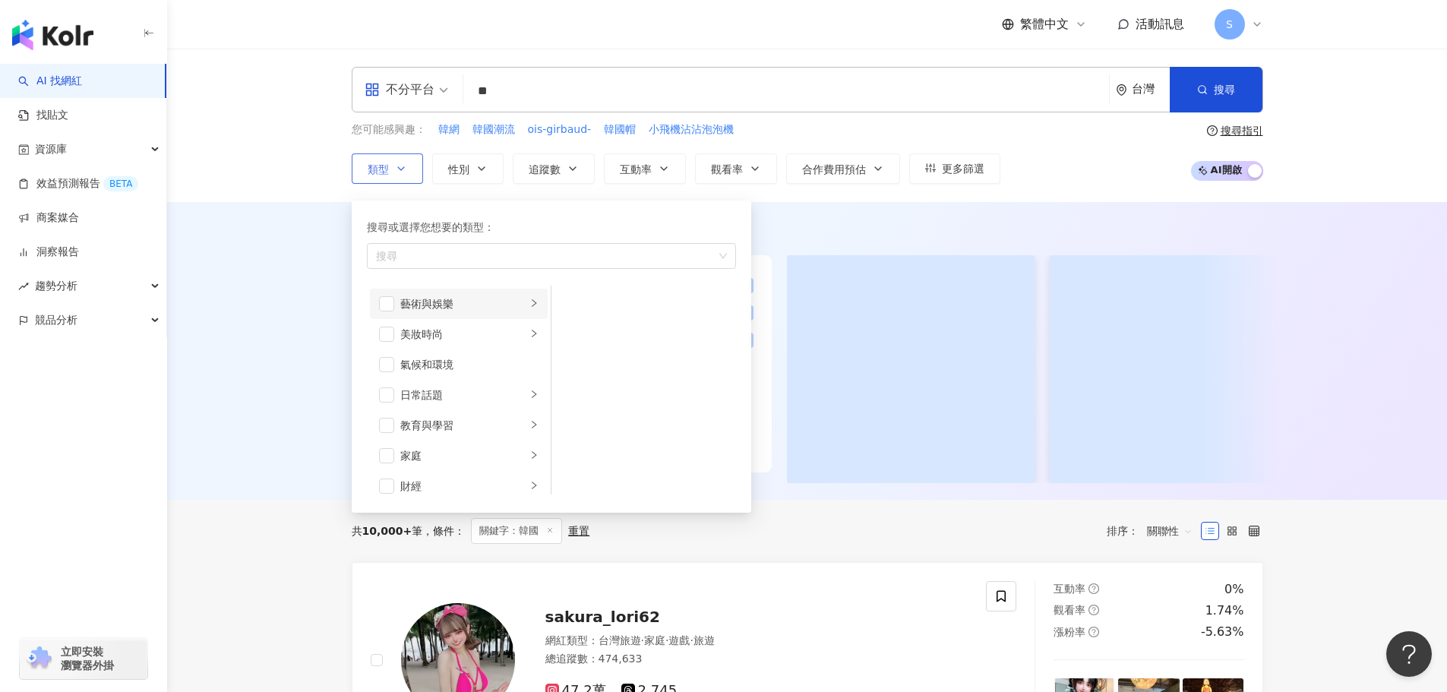
click at [394, 302] on li "藝術與娛樂" at bounding box center [459, 304] width 178 height 30
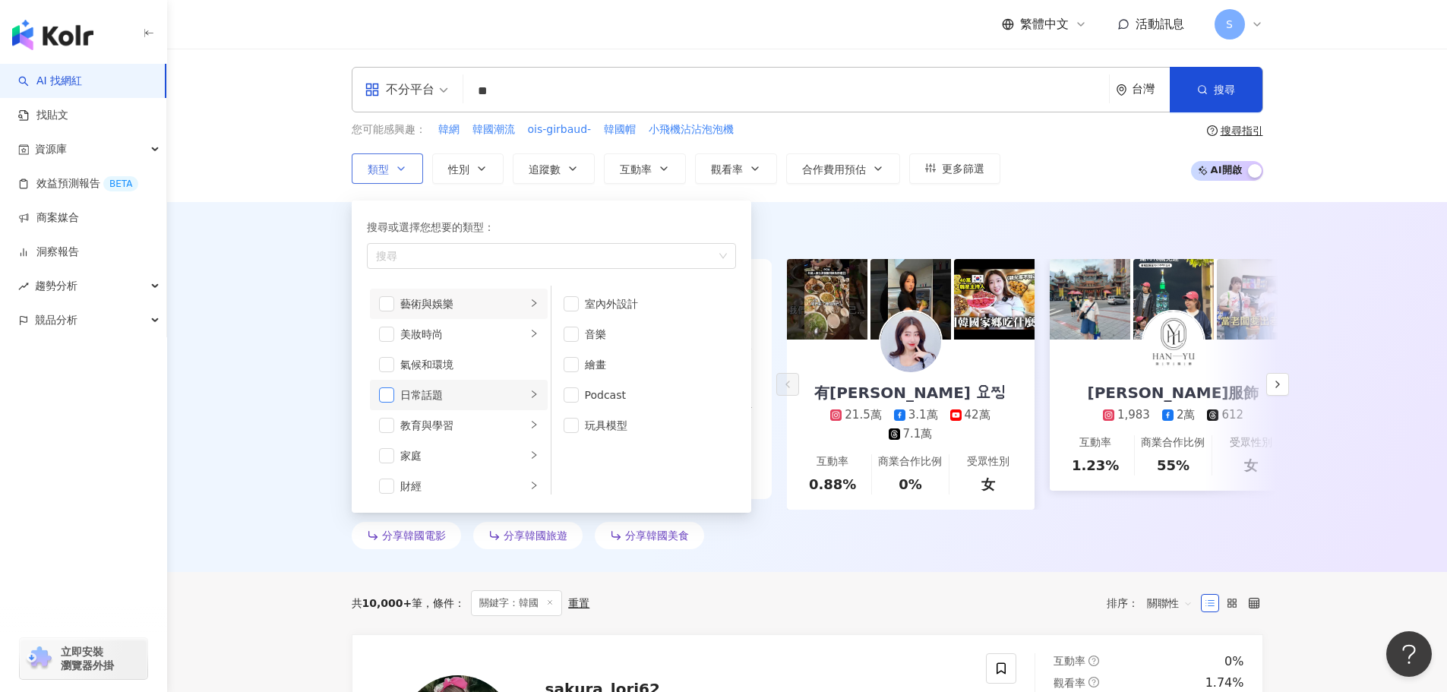
click at [391, 396] on span "button" at bounding box center [386, 394] width 15 height 15
click at [392, 428] on span "button" at bounding box center [386, 425] width 15 height 15
click at [391, 366] on span "button" at bounding box center [386, 364] width 15 height 15
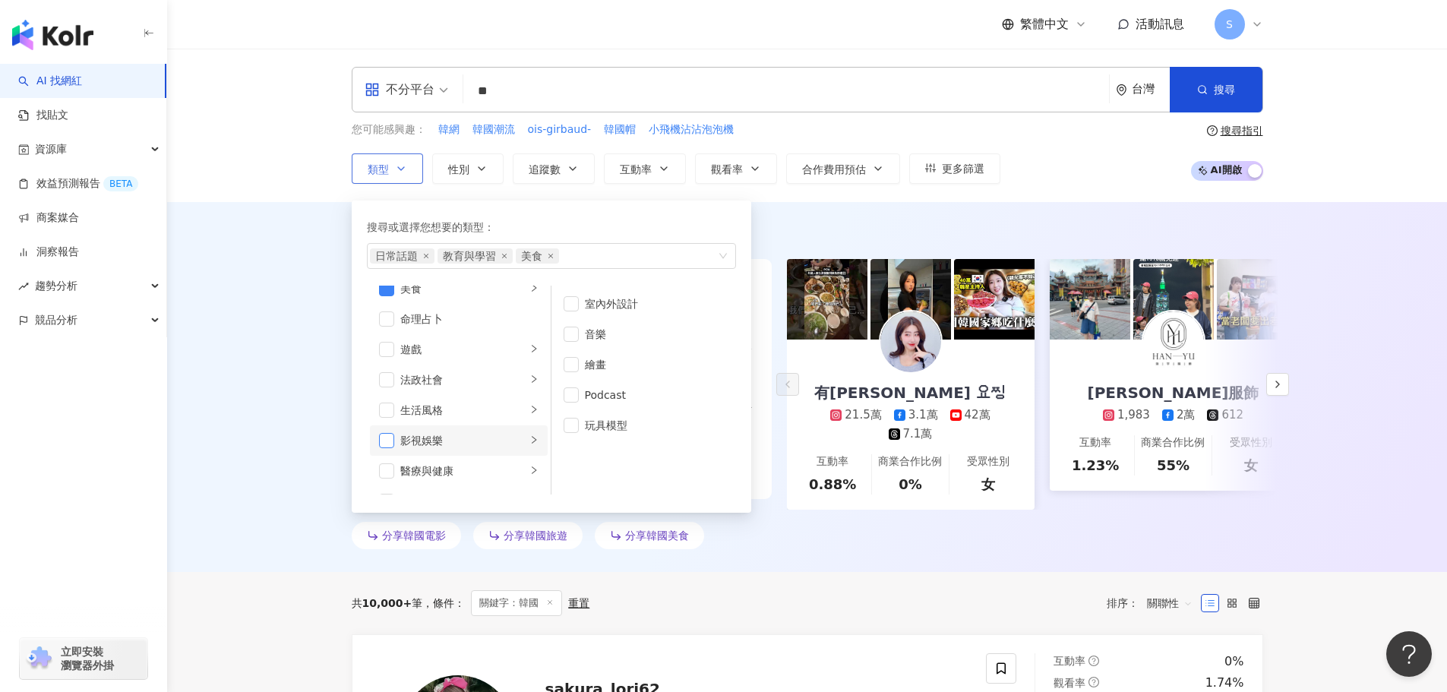
click at [391, 439] on span "button" at bounding box center [386, 440] width 15 height 15
click at [388, 410] on span "button" at bounding box center [386, 410] width 15 height 15
click at [393, 412] on span "button" at bounding box center [386, 410] width 15 height 15
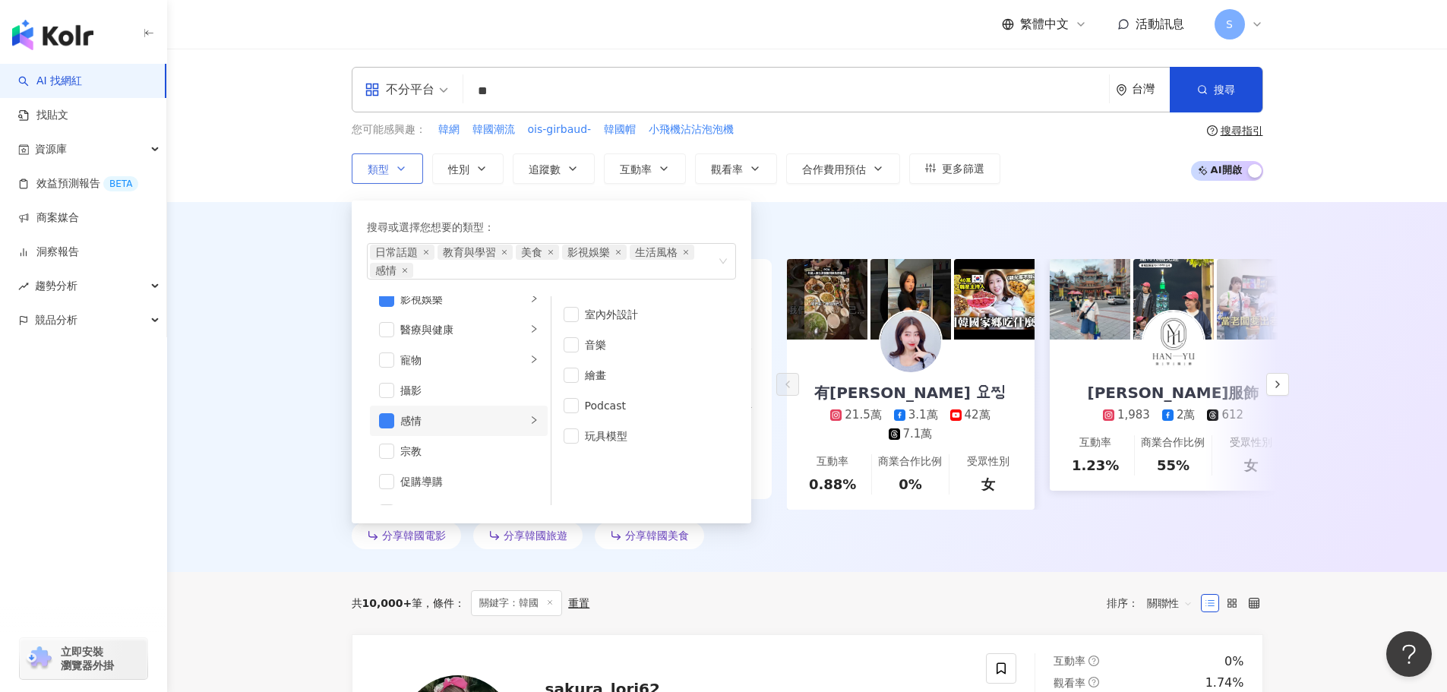
scroll to position [456, 0]
click at [784, 211] on div "AI 推薦 ： 推薦韓國代購連線的網紅 • 有璟 요찡 : 此網紅的內容涵蓋韓國旅遊、美食及藝術等多元主題，特別在家庭和美食領域具有較高的互動率，能有效…" at bounding box center [807, 387] width 1280 height 370
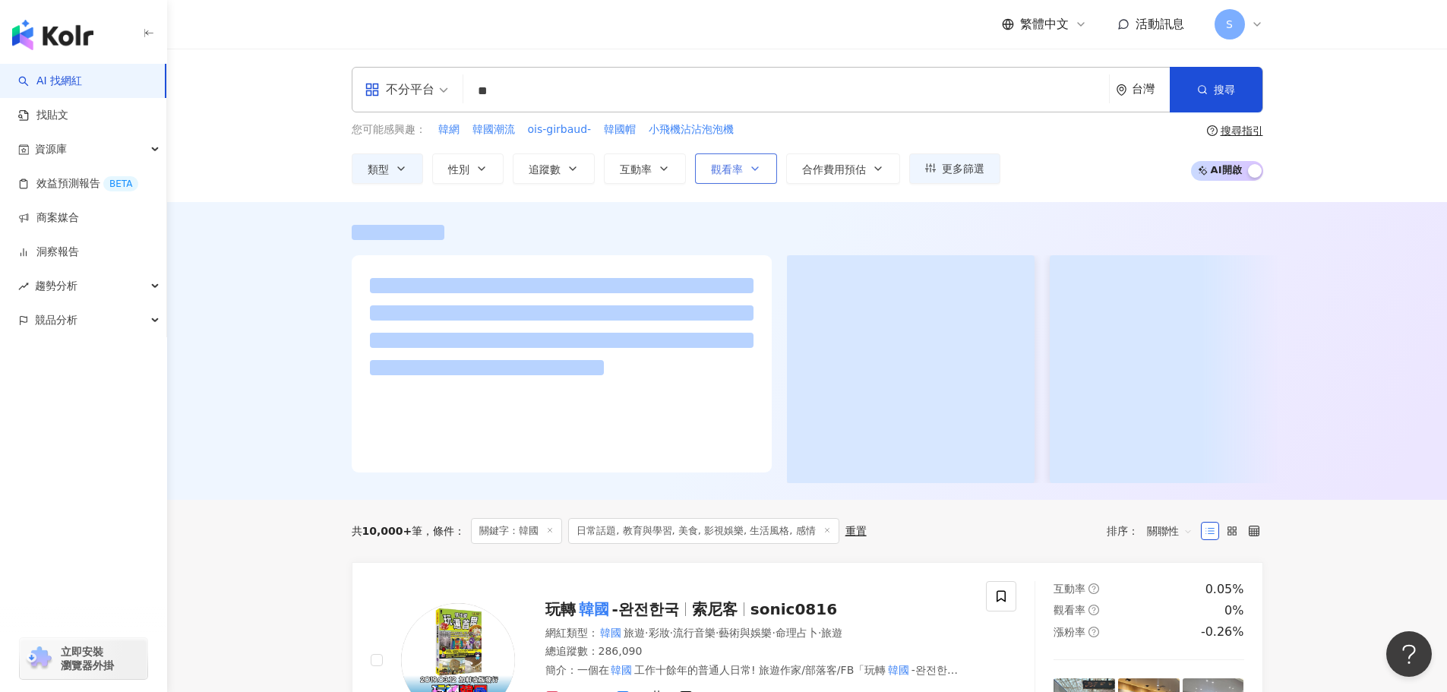
click at [741, 174] on span "觀看率" at bounding box center [727, 169] width 32 height 12
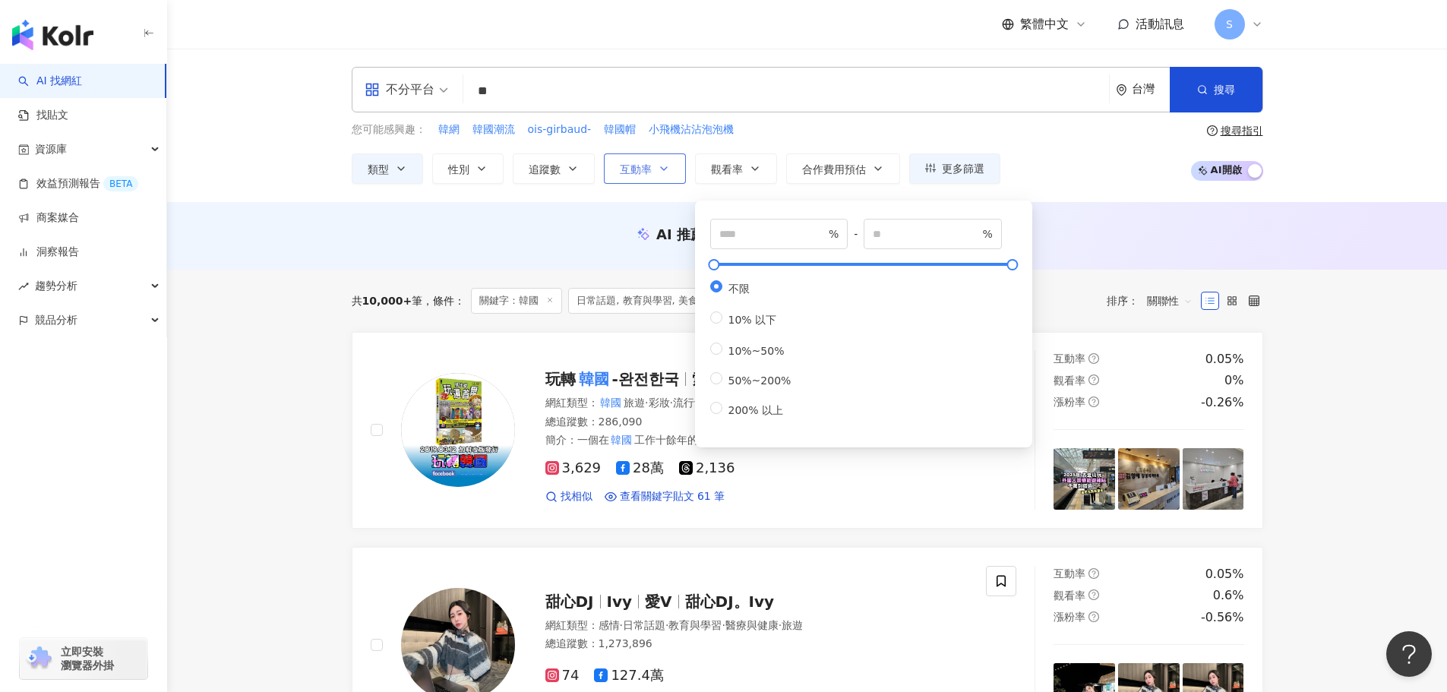
click at [647, 177] on button "互動率" at bounding box center [645, 168] width 82 height 30
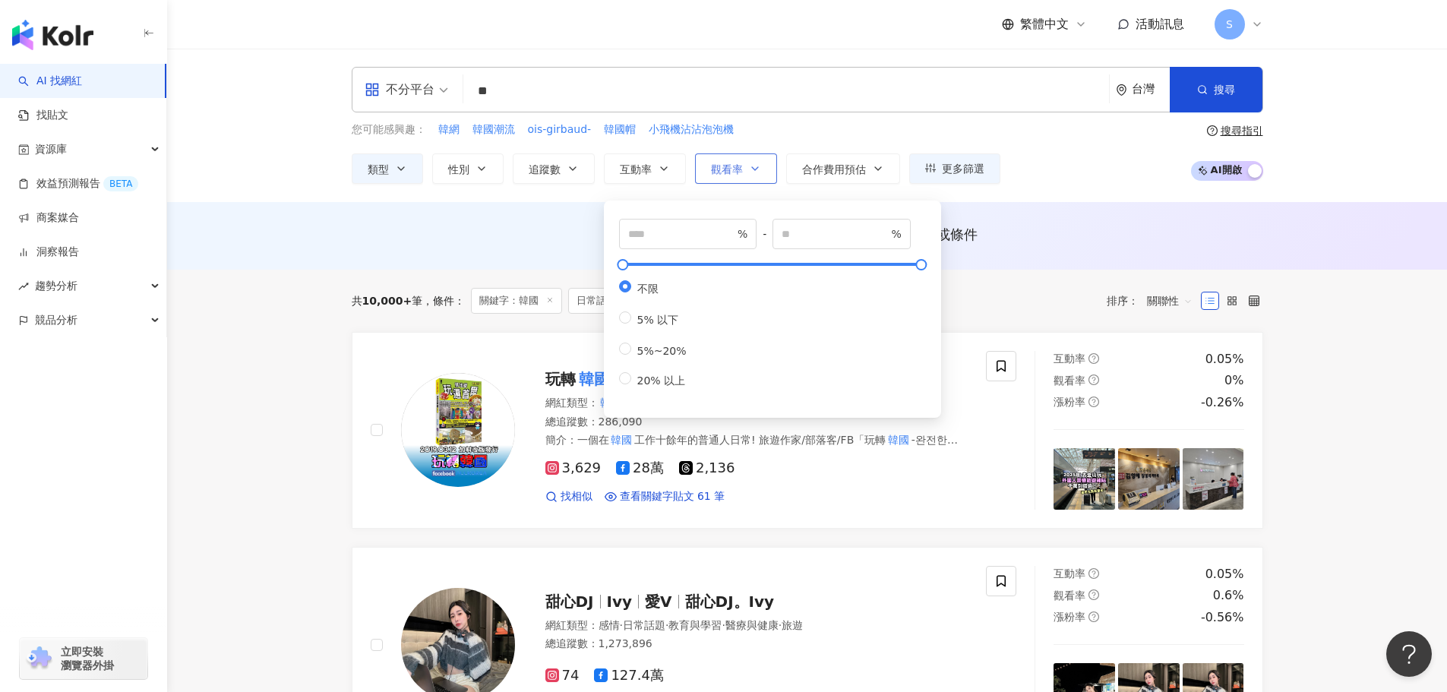
click at [710, 175] on button "觀看率" at bounding box center [736, 168] width 82 height 30
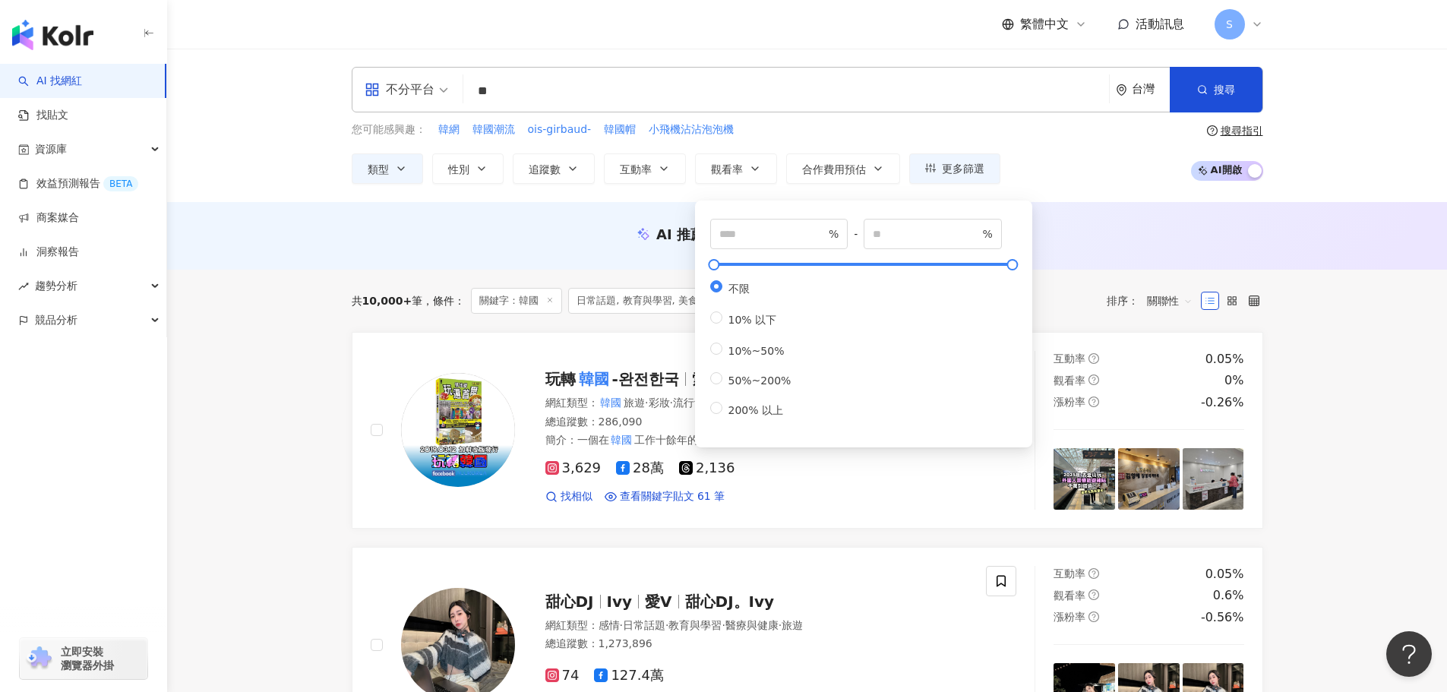
click at [591, 205] on div "AI 推薦 ： 無結果，請嘗試搜尋其他語言關鍵字或條件" at bounding box center [807, 236] width 1280 height 68
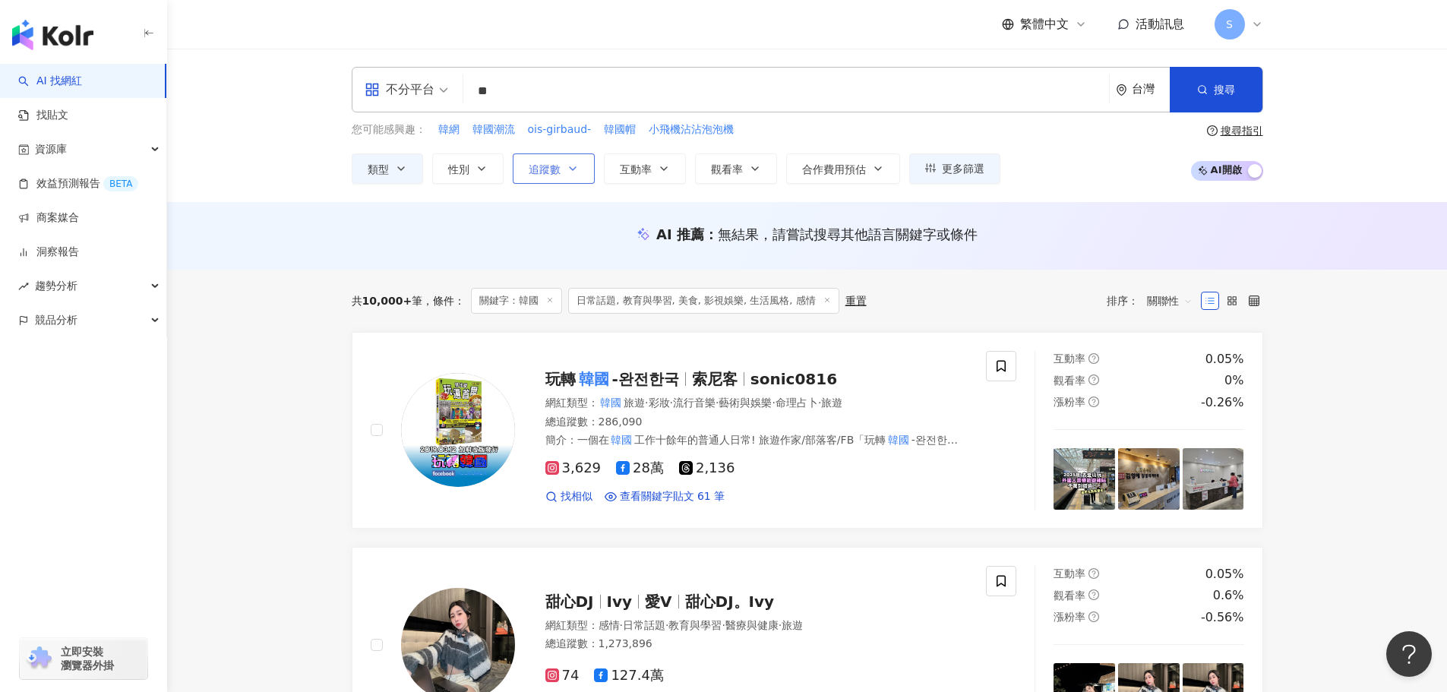
drag, startPoint x: 567, startPoint y: 178, endPoint x: 560, endPoint y: 179, distance: 7.7
click at [566, 178] on button "追蹤數" at bounding box center [554, 168] width 82 height 30
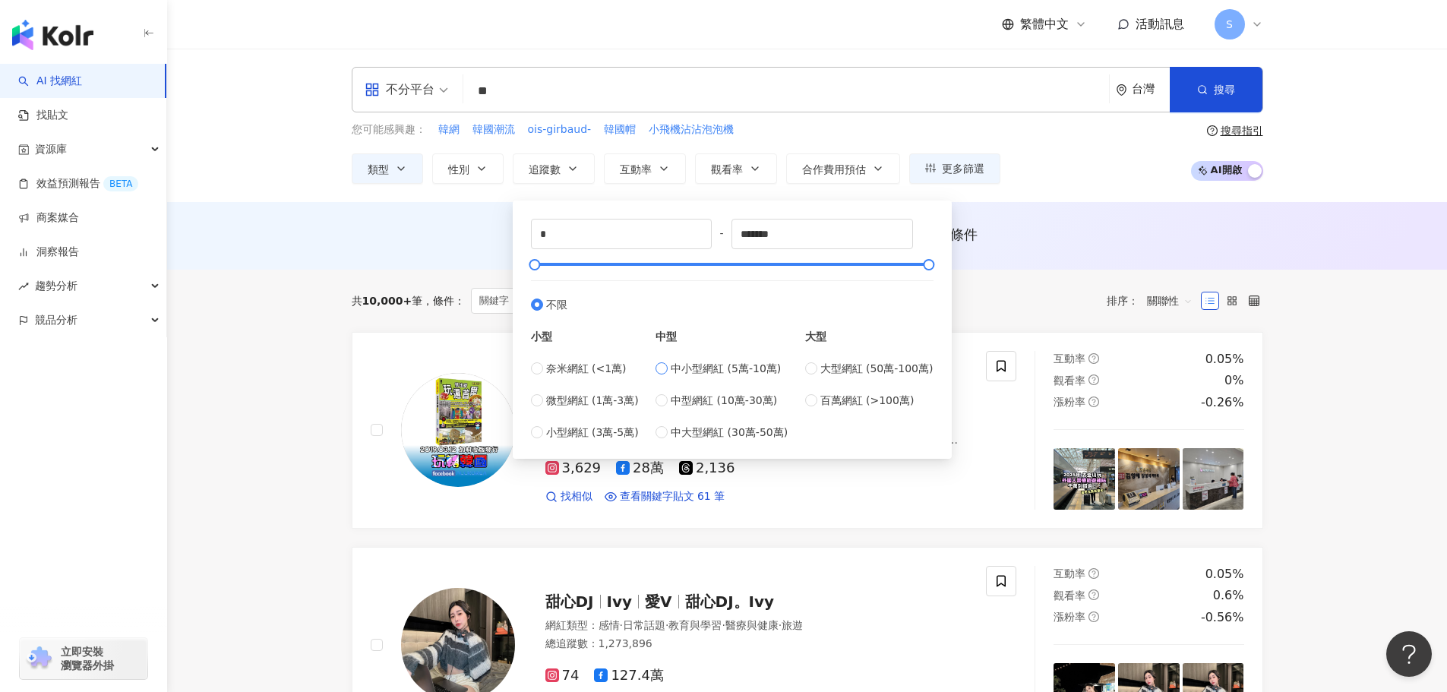
click at [673, 365] on label "中小型網紅 (5萬-10萬)" at bounding box center [721, 368] width 132 height 17
type input "*****"
type input "******"
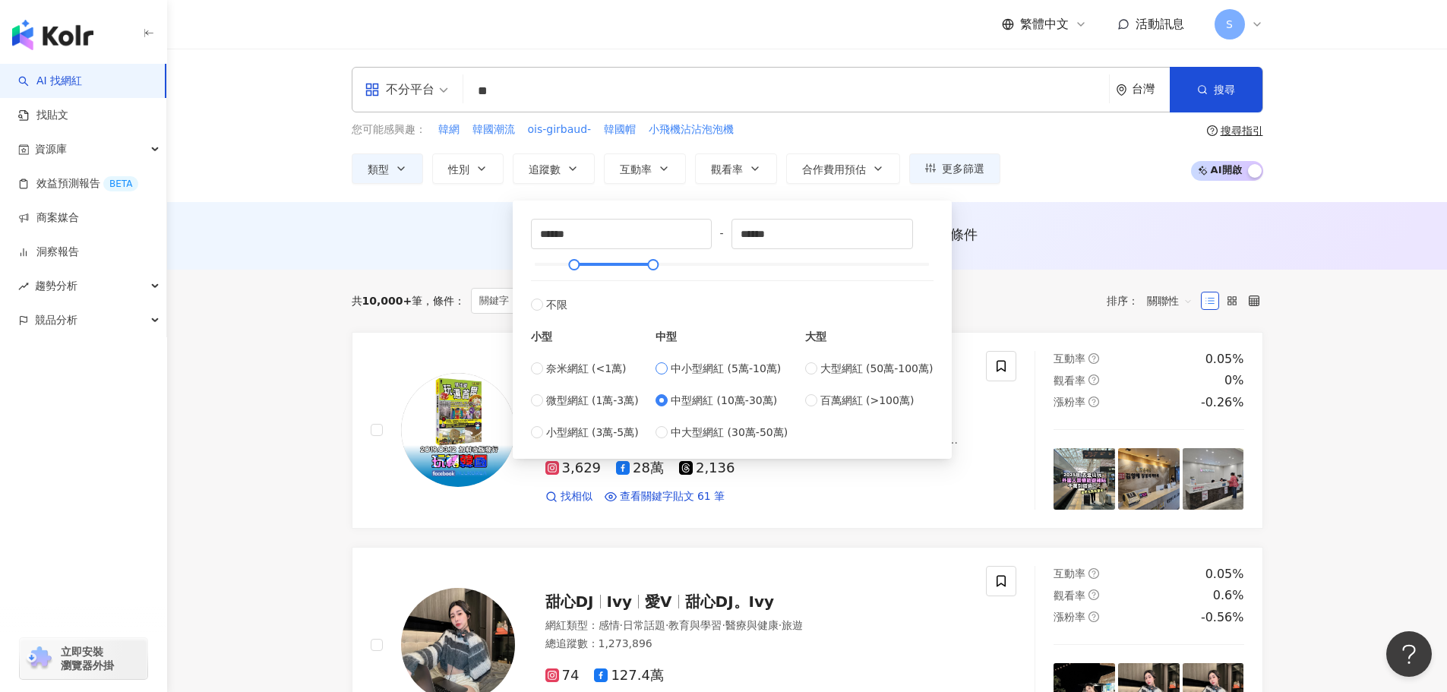
click at [687, 371] on span "中小型網紅 (5萬-10萬)" at bounding box center [726, 368] width 110 height 17
type input "*****"
click at [457, 256] on div "AI 推薦 ： 無結果，請嘗試搜尋其他語言關鍵字或條件" at bounding box center [807, 236] width 1280 height 68
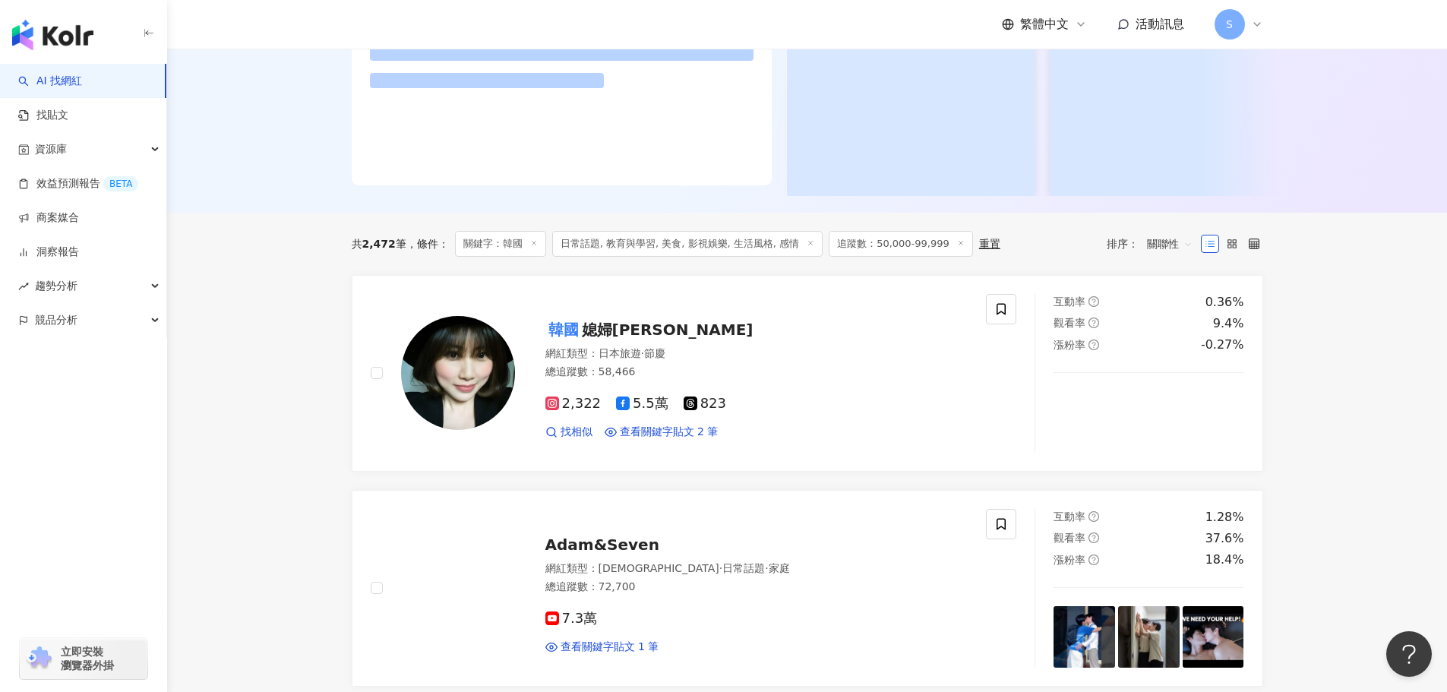
scroll to position [304, 0]
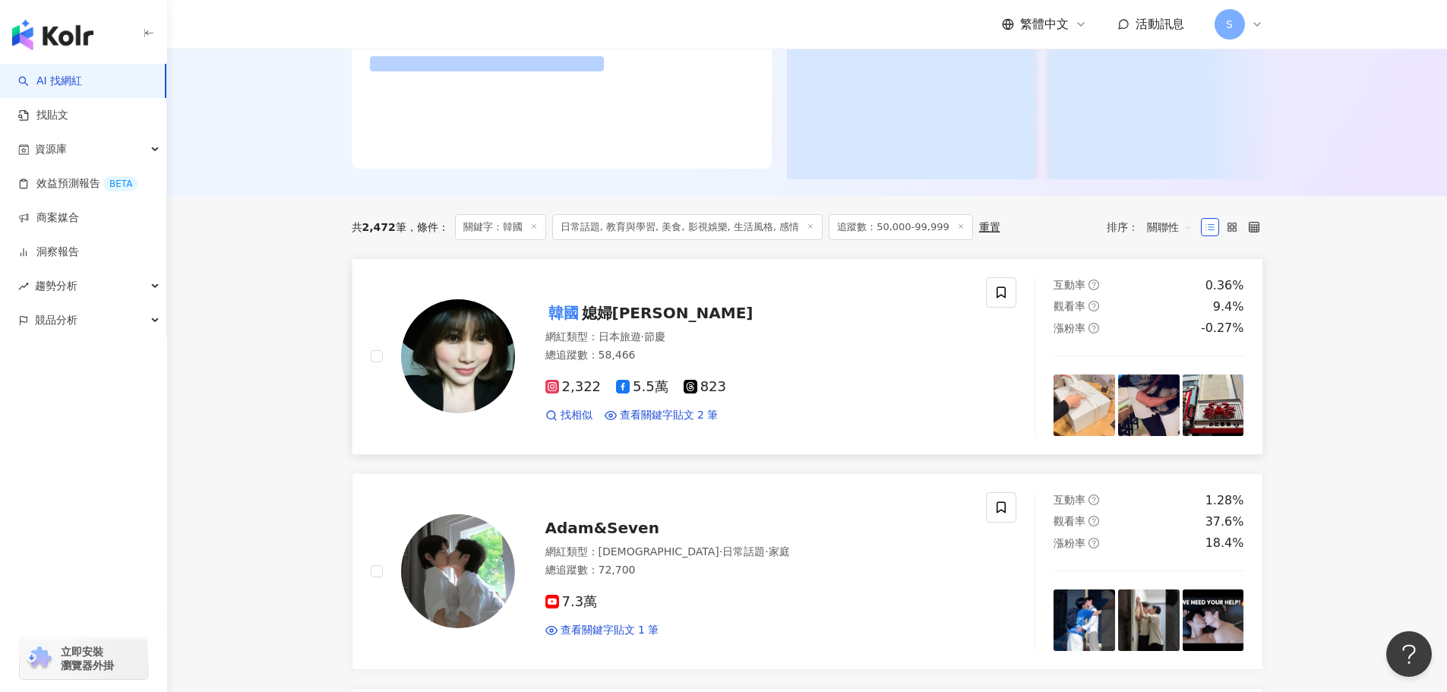
click at [624, 322] on span "媳婦Gloria" at bounding box center [668, 313] width 172 height 18
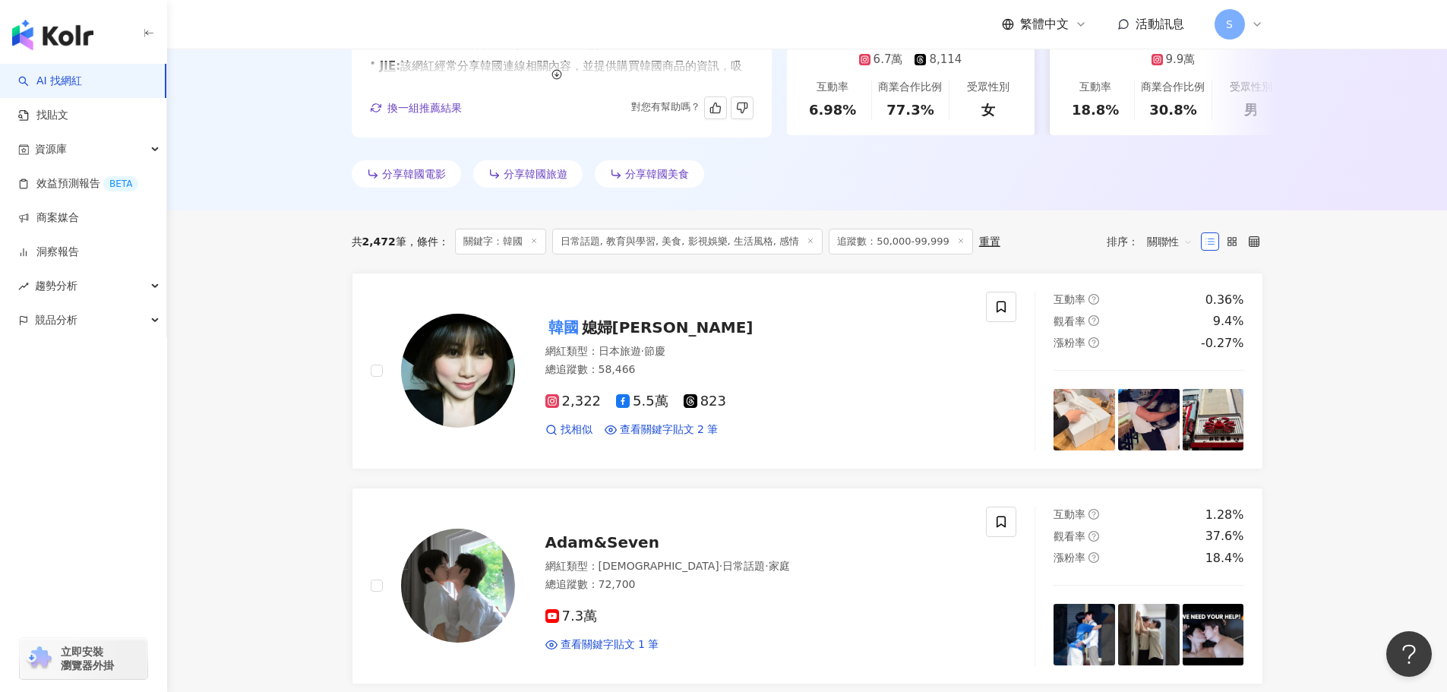
scroll to position [0, 0]
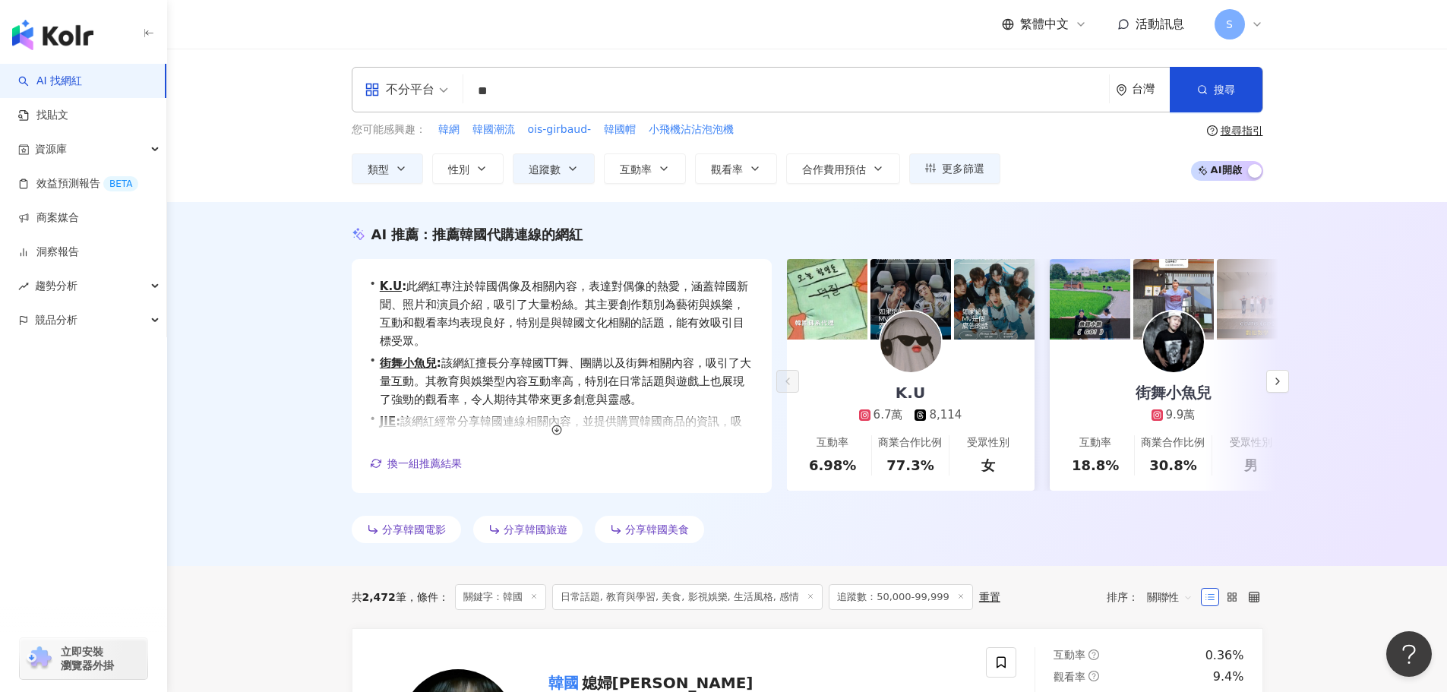
click at [485, 91] on input "**" at bounding box center [785, 91] width 633 height 29
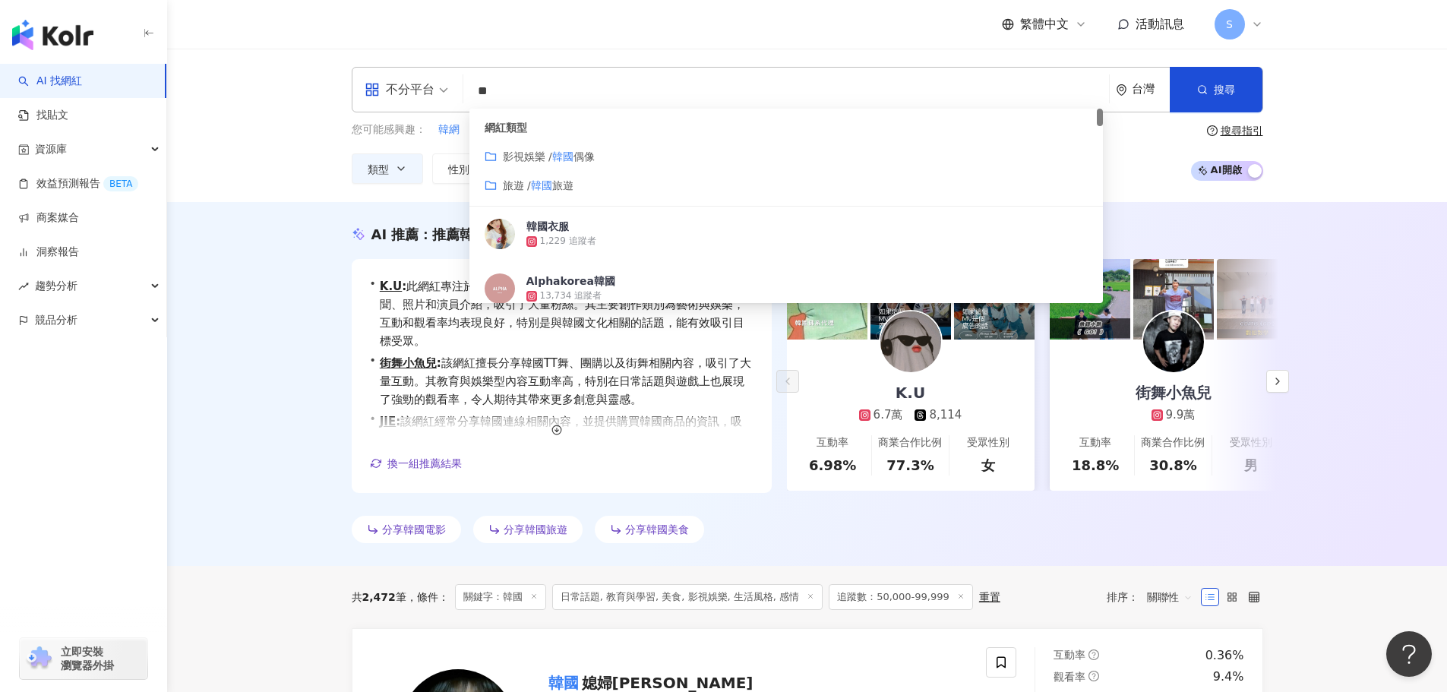
click at [477, 96] on input "**" at bounding box center [785, 91] width 633 height 29
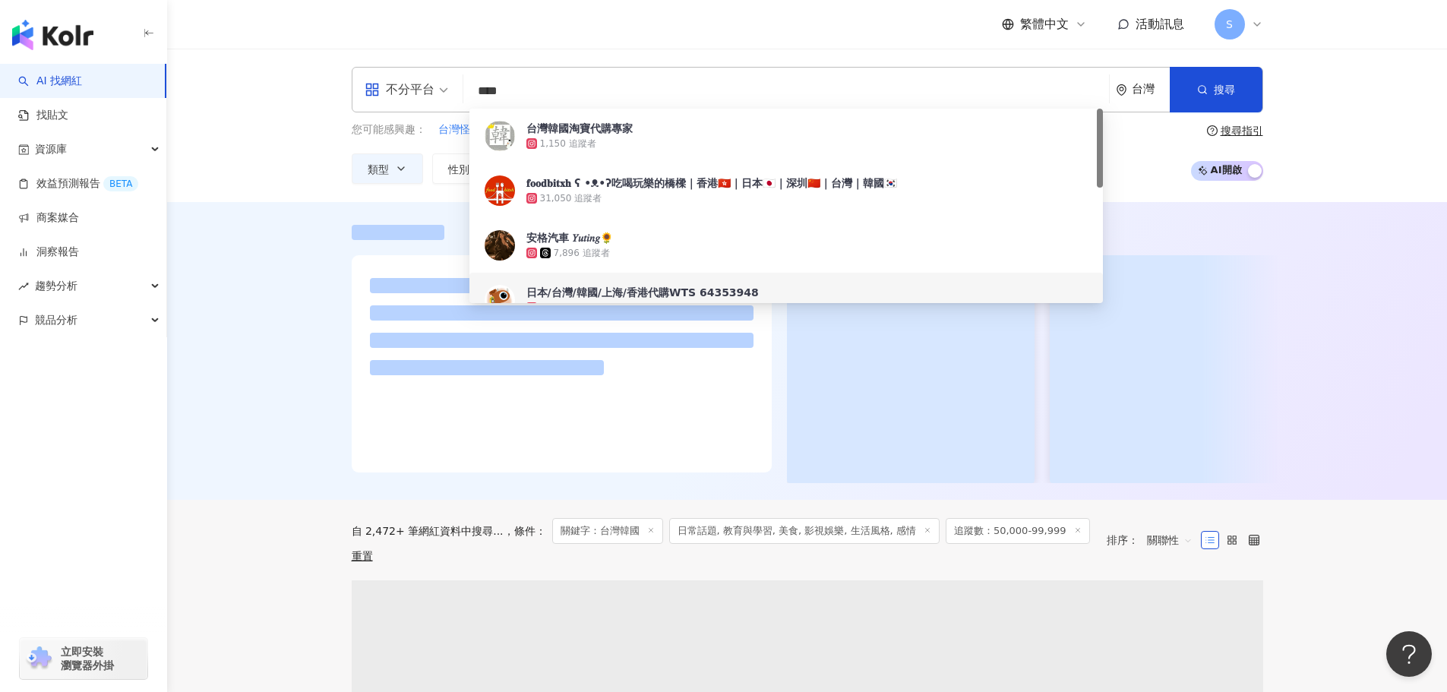
type input "****"
click at [249, 325] on div at bounding box center [807, 351] width 1280 height 298
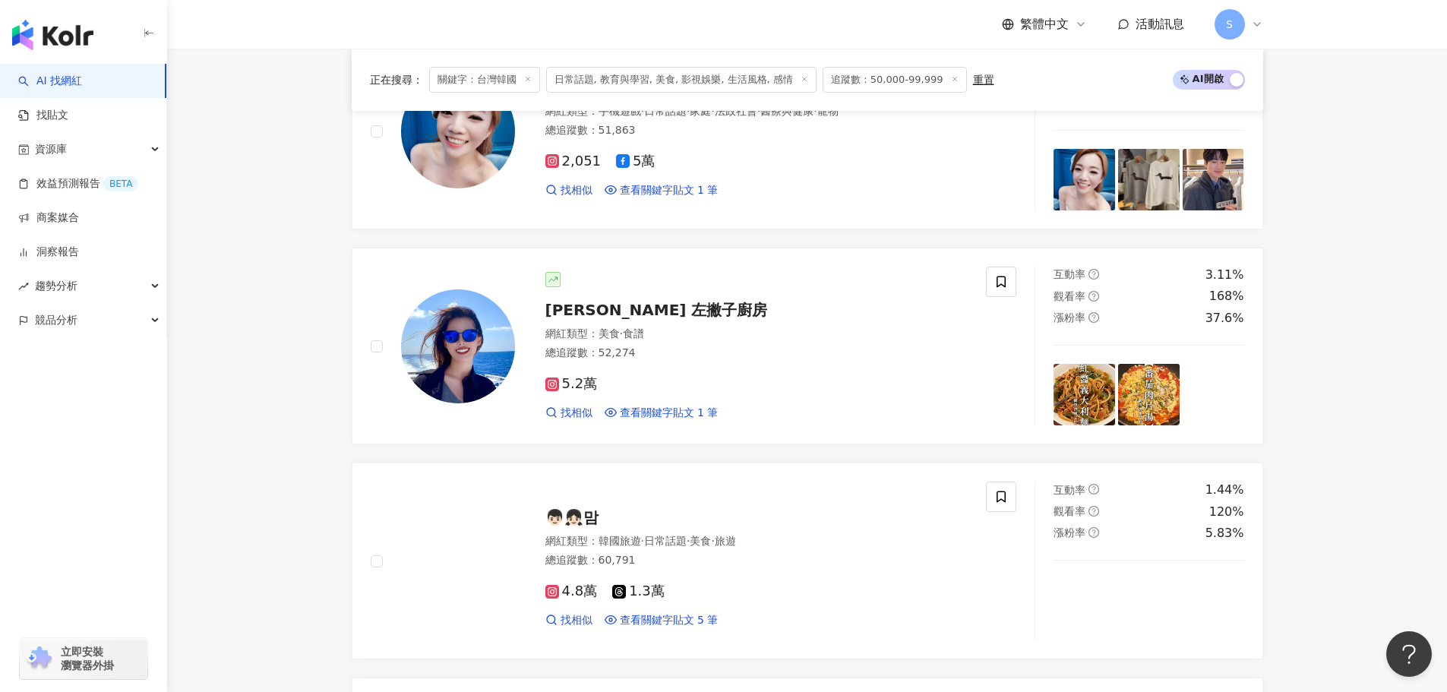
scroll to position [2105, 0]
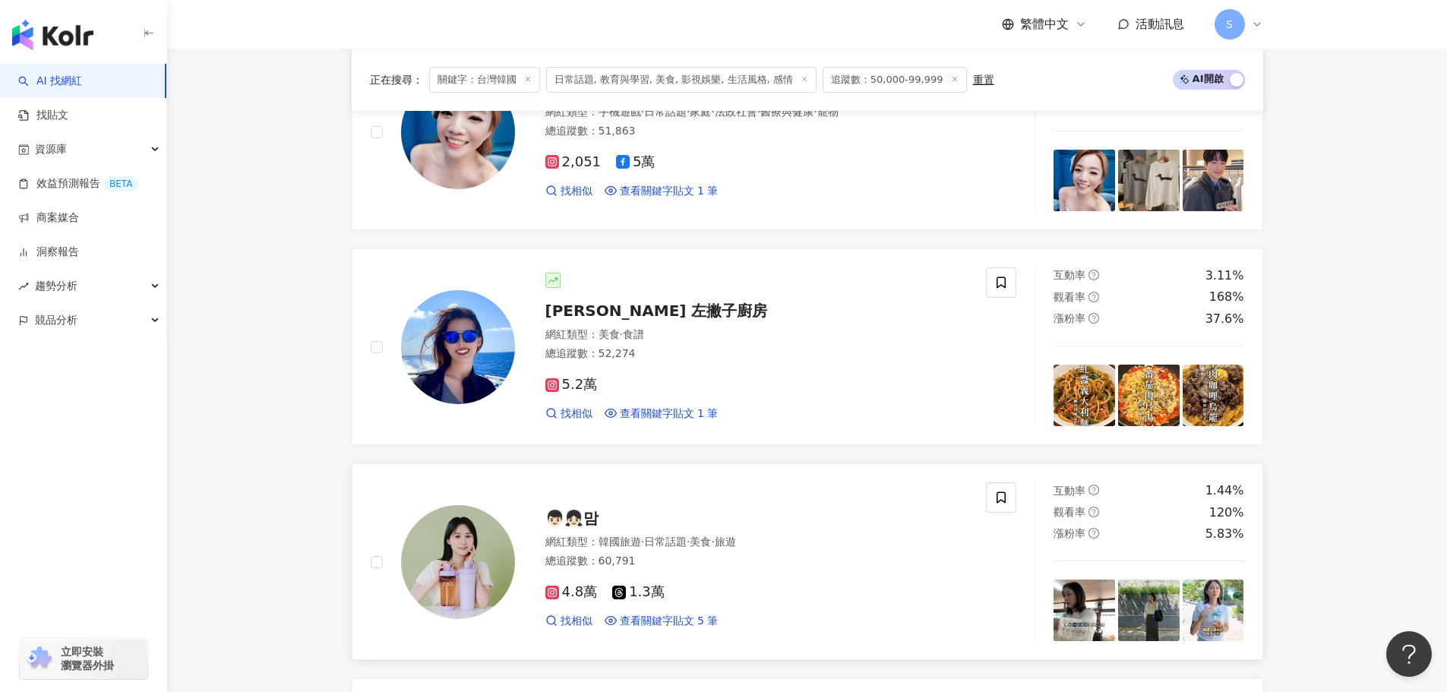
click at [589, 513] on span "👦🏻👧🏻맘" at bounding box center [571, 518] width 53 height 18
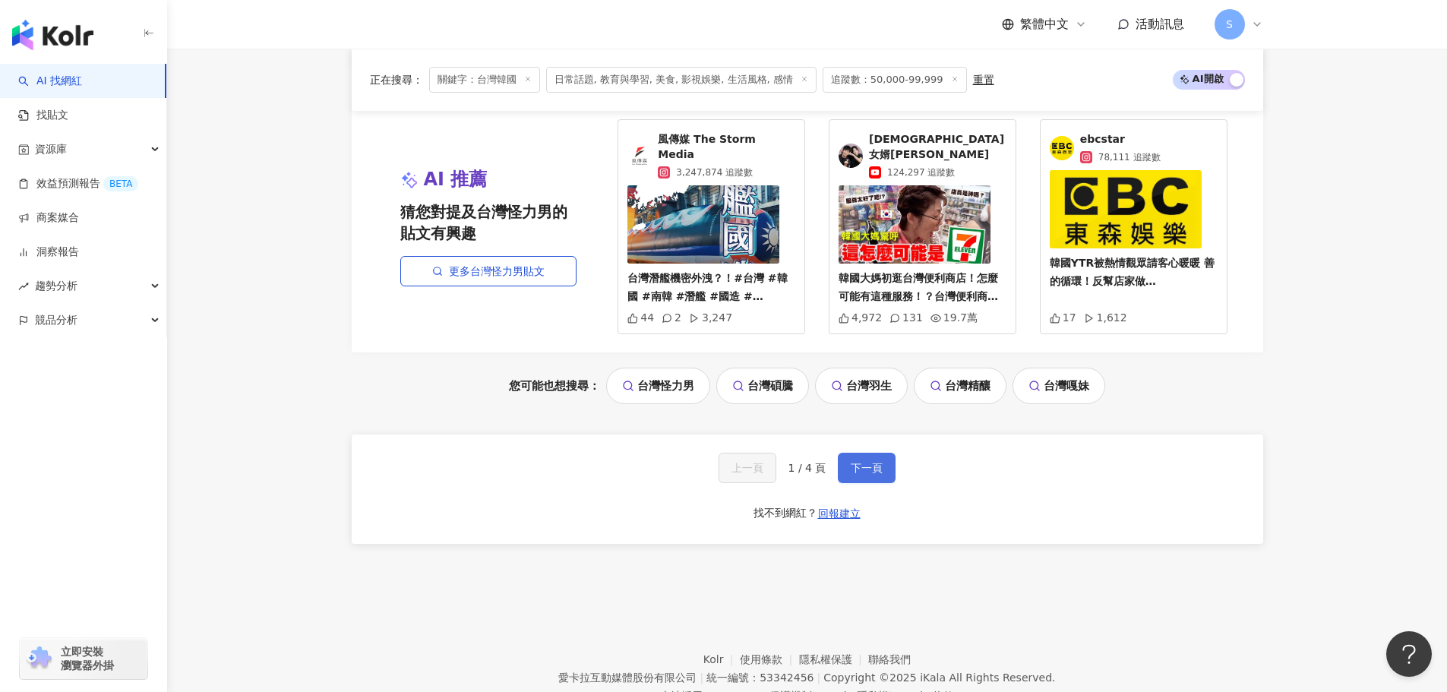
click at [847, 453] on button "下一頁" at bounding box center [867, 468] width 58 height 30
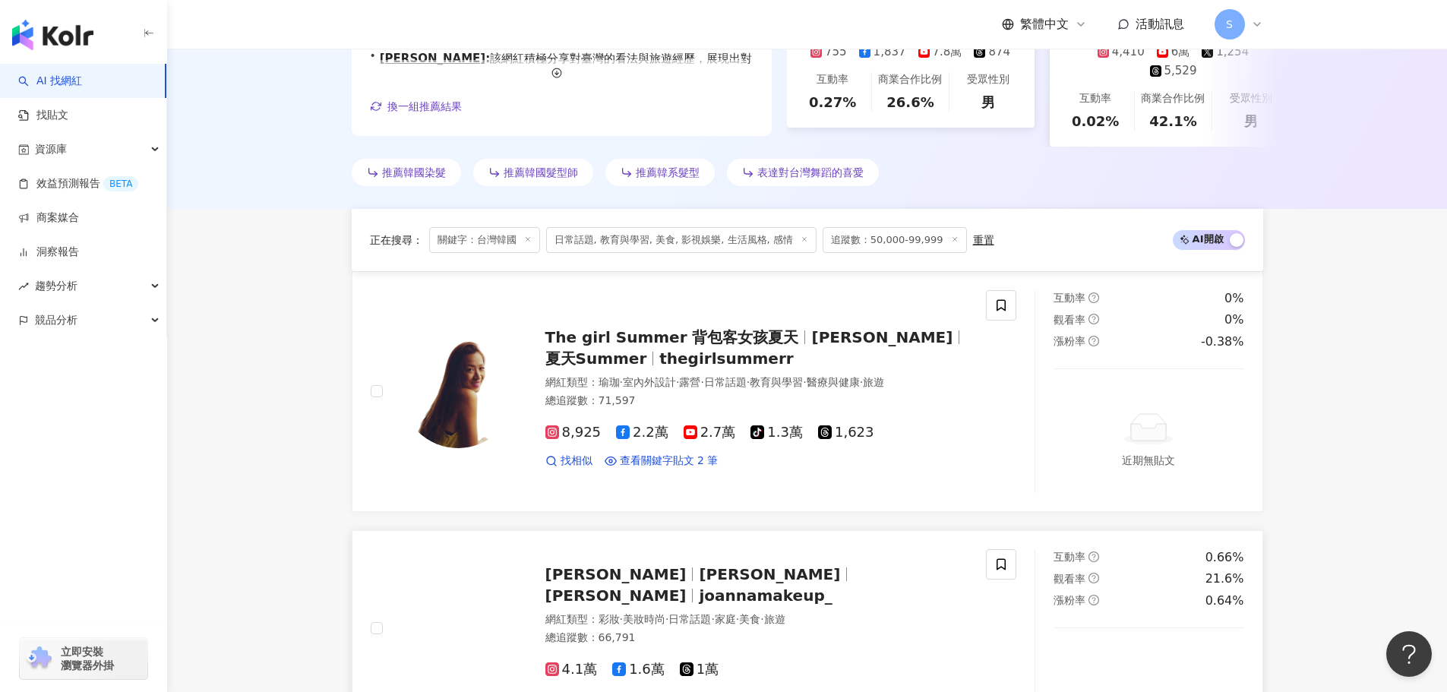
scroll to position [259, 0]
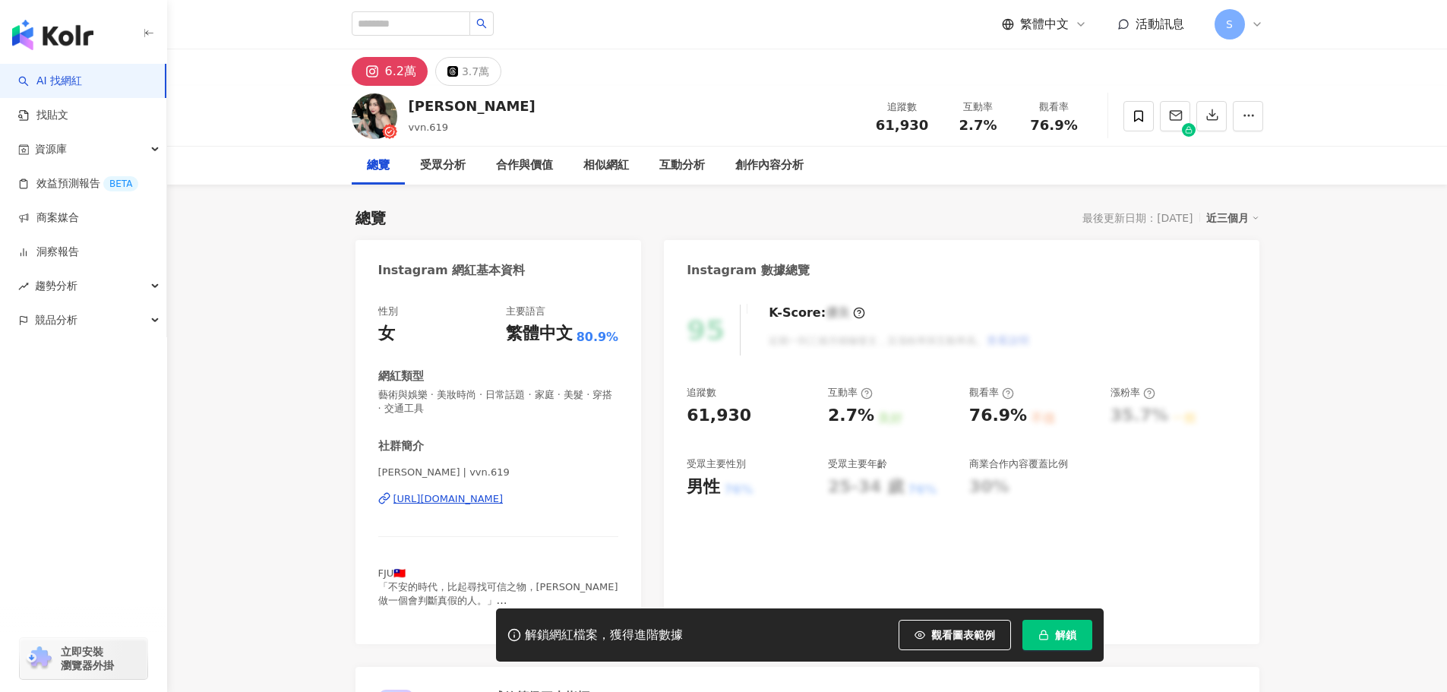
click at [403, 76] on div "6.2萬" at bounding box center [400, 71] width 31 height 21
click at [387, 69] on div "6.2萬" at bounding box center [400, 71] width 31 height 21
click at [1246, 122] on span "button" at bounding box center [1249, 115] width 14 height 16
click at [1001, 178] on div "總覽 受眾分析 合作與價值 相似網紅 互動分析 創作內容分析" at bounding box center [807, 166] width 911 height 38
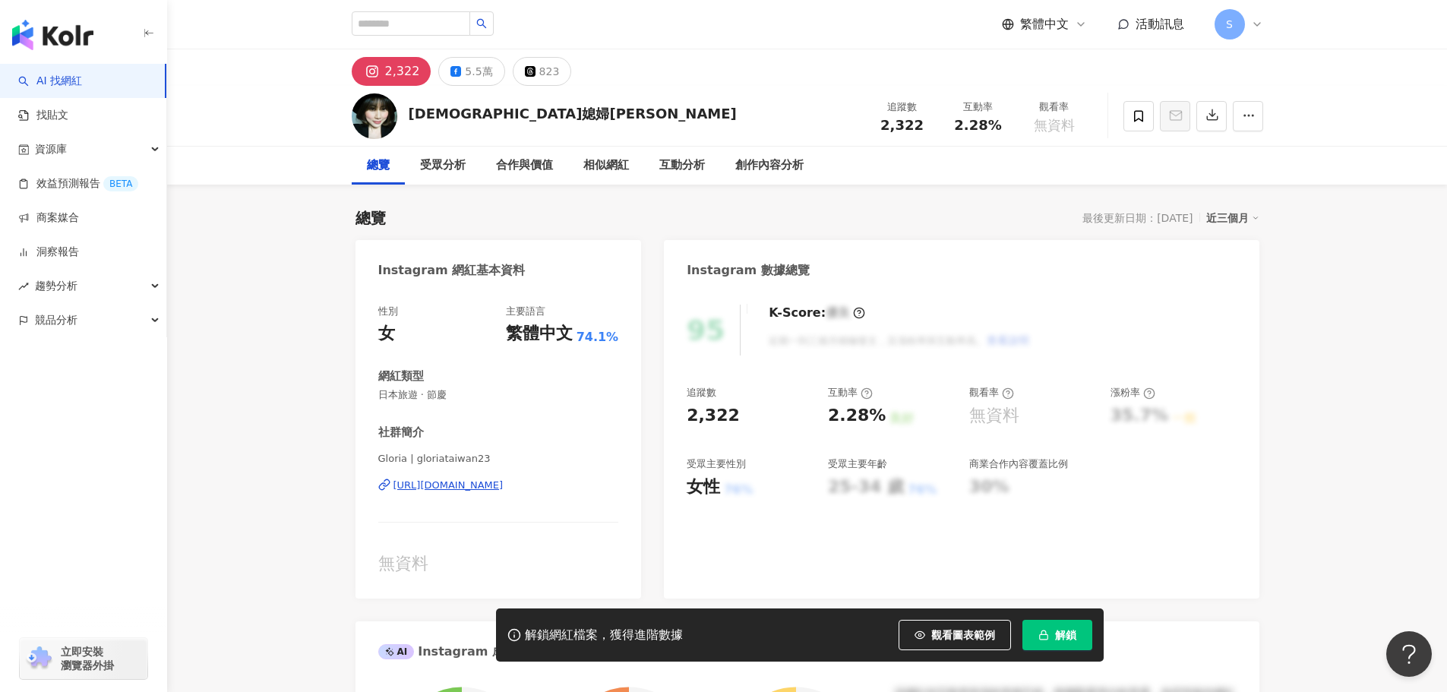
click at [409, 66] on div "2,322" at bounding box center [402, 71] width 35 height 21
click at [1255, 123] on button "button" at bounding box center [1248, 116] width 30 height 30
click at [1250, 147] on li "查看合作資訊" at bounding box center [1207, 152] width 103 height 30
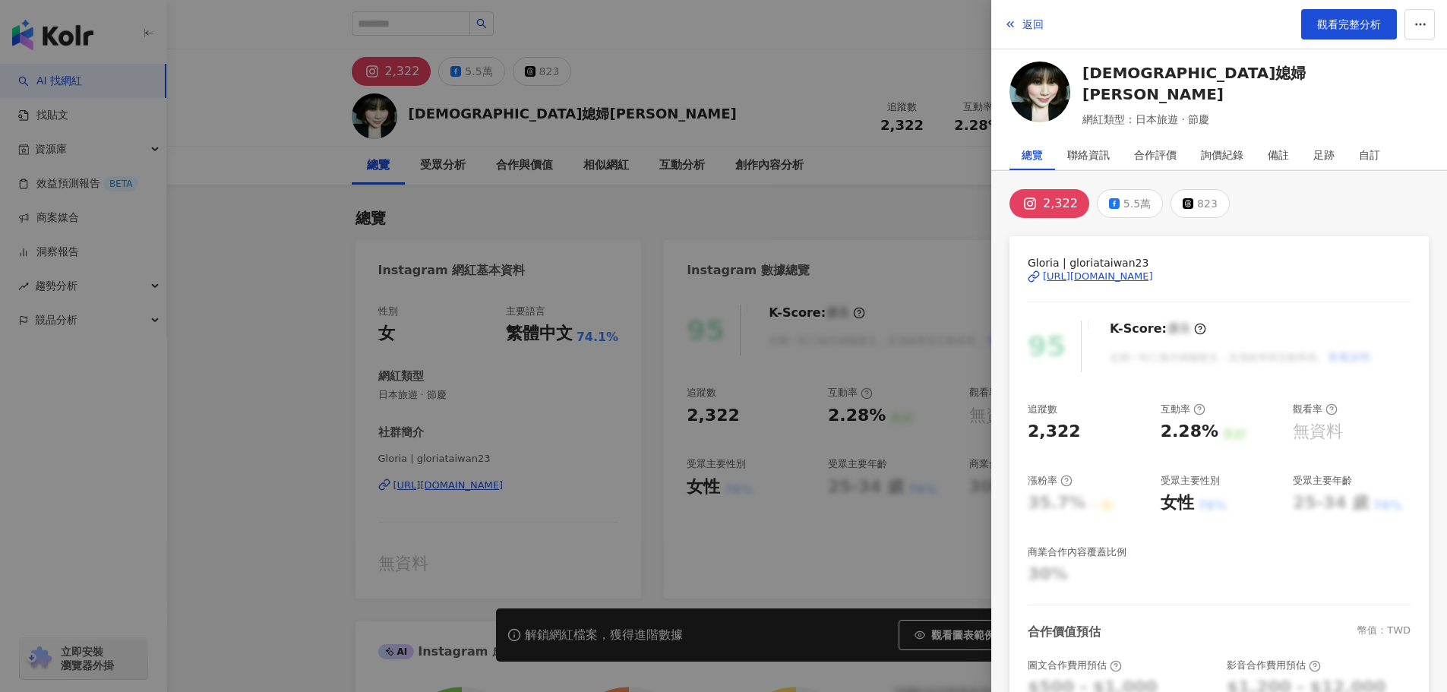
click at [1044, 206] on div "2,322" at bounding box center [1060, 203] width 35 height 21
click at [1076, 208] on button "2,322" at bounding box center [1049, 203] width 80 height 29
click at [1152, 111] on span "網紅類型：日本旅遊 · 節慶" at bounding box center [1255, 119] width 346 height 17
click at [1163, 81] on link "韓國媳婦Gloria" at bounding box center [1255, 83] width 346 height 43
click at [1049, 199] on div "2,322" at bounding box center [1060, 203] width 35 height 21
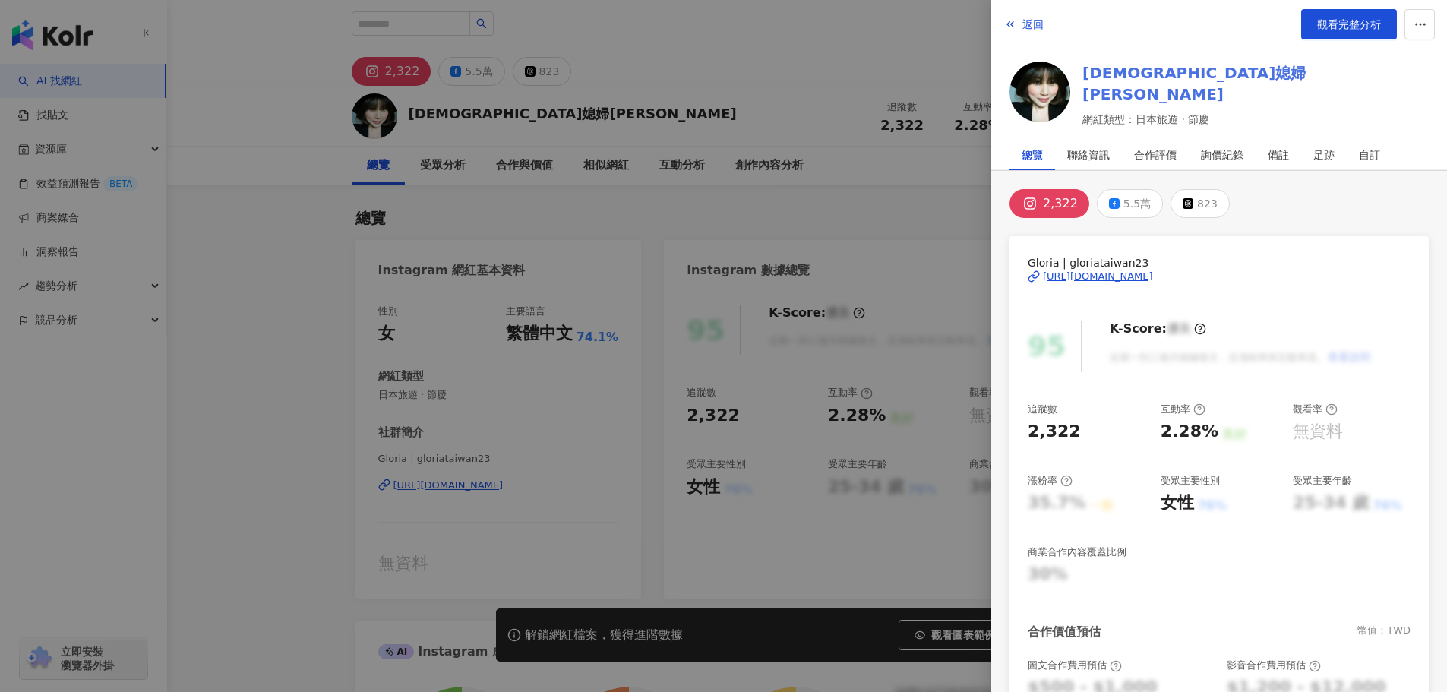
click at [1110, 81] on link "韓國媳婦Gloria" at bounding box center [1255, 83] width 346 height 43
click at [545, 104] on div at bounding box center [723, 346] width 1447 height 692
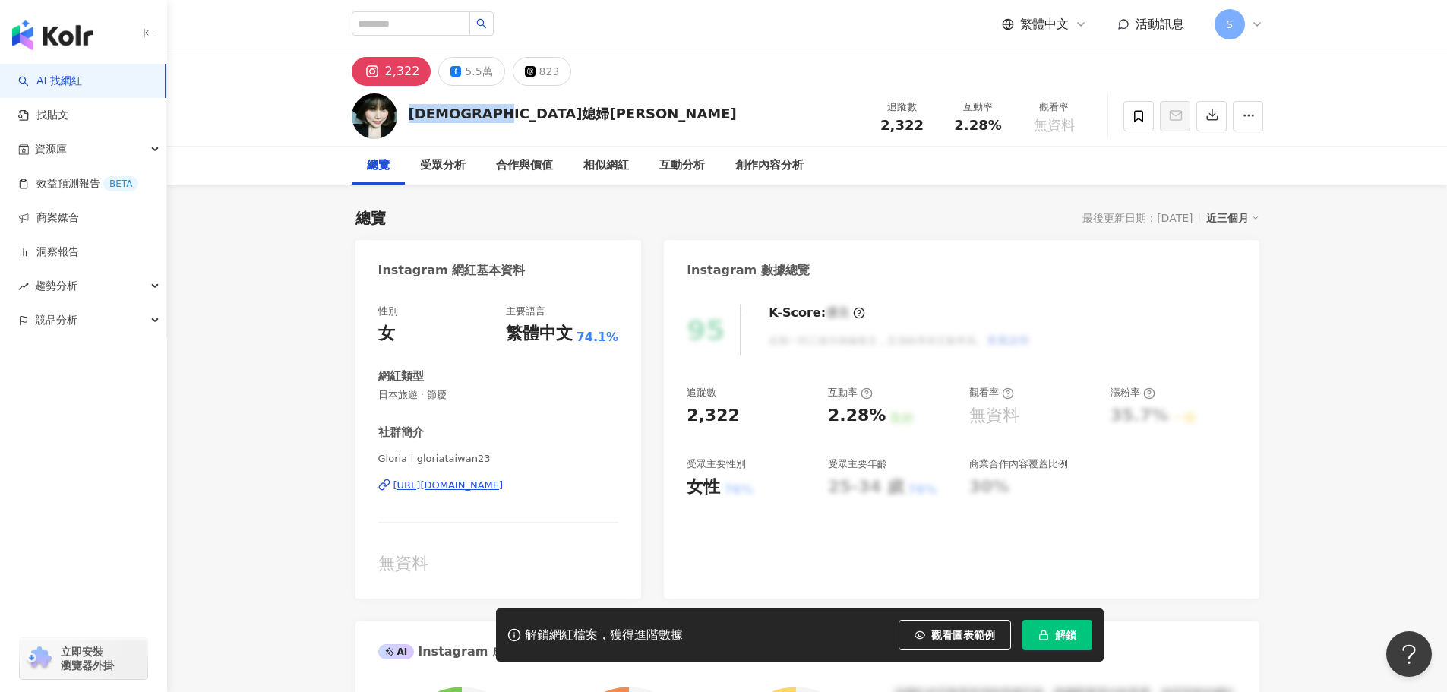
drag, startPoint x: 522, startPoint y: 106, endPoint x: 412, endPoint y: 113, distance: 110.3
click at [412, 113] on div "韓國媳婦Gloria 追蹤數 2,322 互動率 2.28% 觀看率 無資料" at bounding box center [807, 116] width 972 height 60
copy div "韓國媳婦Gloria"
